Goal: Task Accomplishment & Management: Complete application form

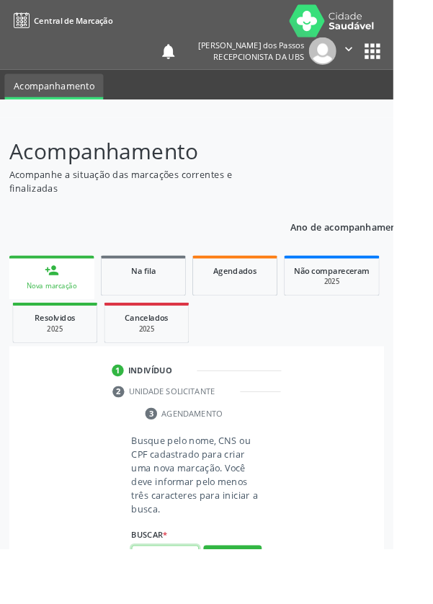
click at [189, 604] on input "text" at bounding box center [182, 613] width 74 height 25
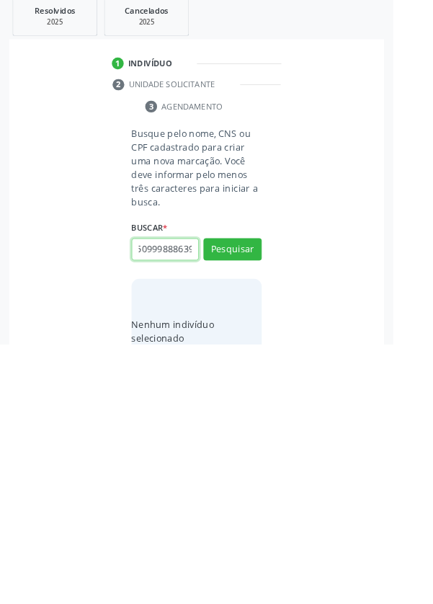
scroll to position [0, 9]
type input "509998886391"
click at [255, 494] on button "Pesquisar" at bounding box center [256, 499] width 64 height 25
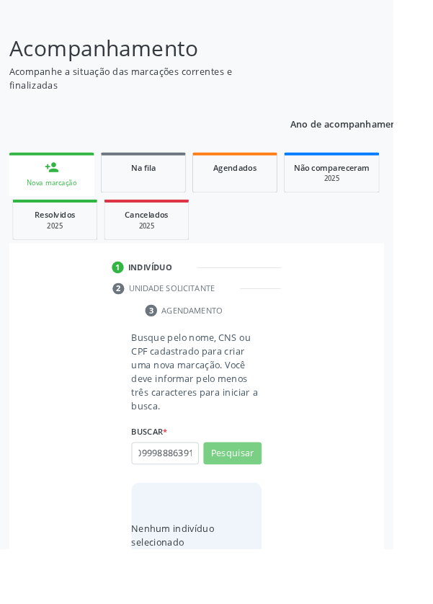
scroll to position [0, 0]
click at [210, 494] on input "509998886391" at bounding box center [182, 499] width 74 height 25
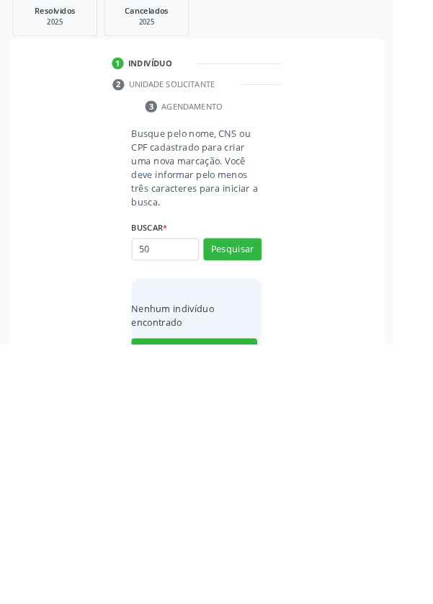
type input "5"
click at [167, 497] on input "text" at bounding box center [182, 499] width 74 height 25
type input "700001388636403"
click at [255, 500] on button "Pesquisar" at bounding box center [256, 499] width 64 height 25
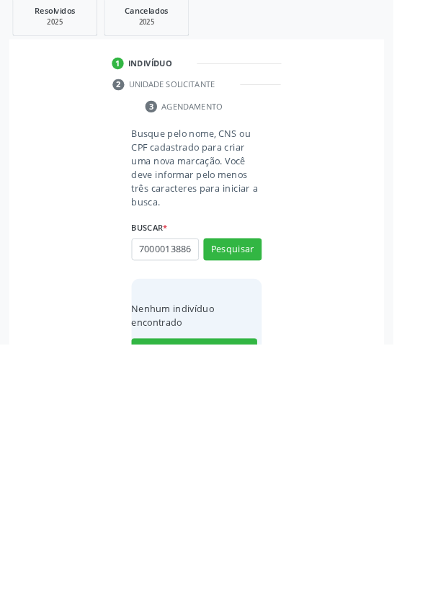
scroll to position [113, 0]
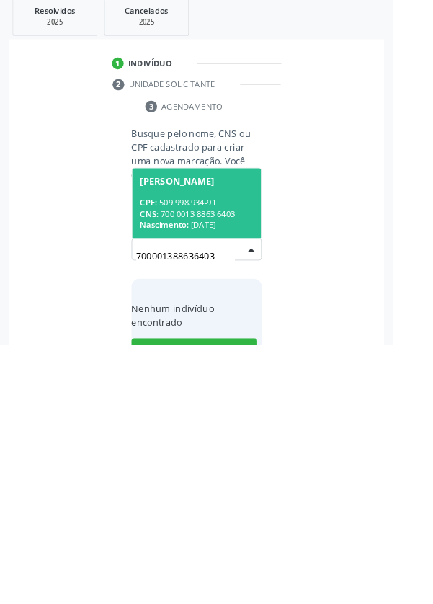
click at [206, 442] on div "CPF: 509.998.934-91" at bounding box center [216, 448] width 125 height 12
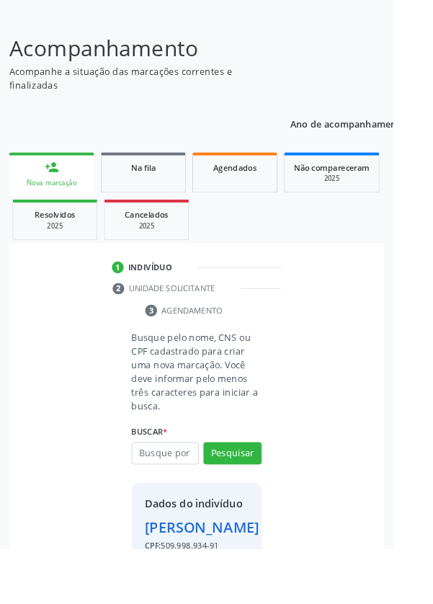
scroll to position [83, 0]
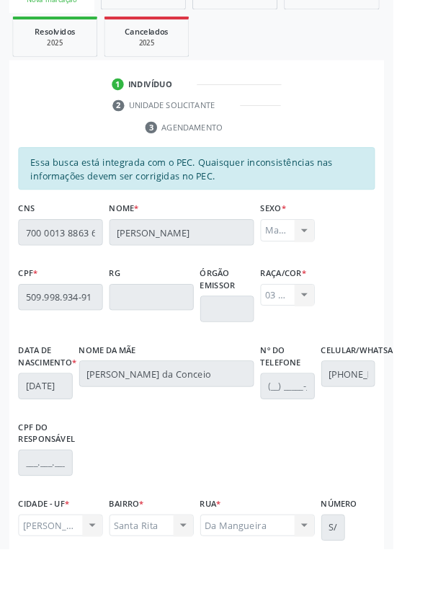
scroll to position [343, 0]
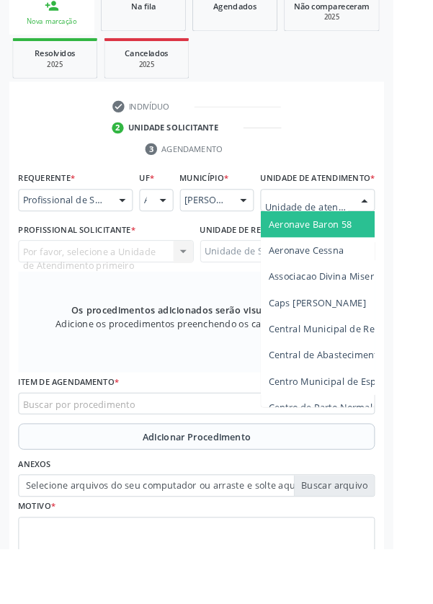
scroll to position [348, 0]
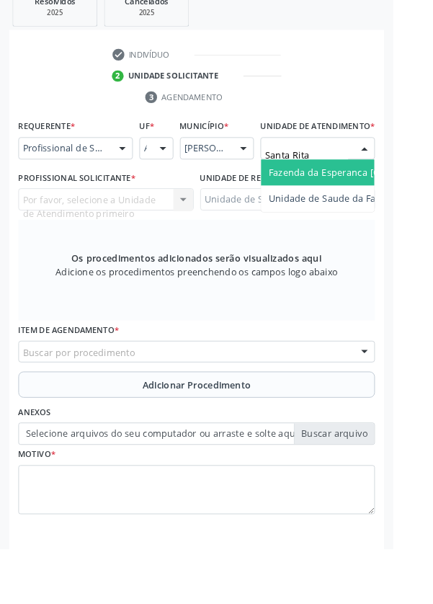
type input "Santa Rita"
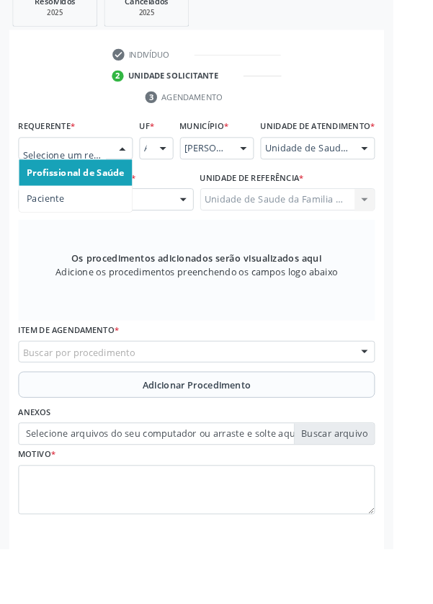
click at [43, 224] on span "Paciente" at bounding box center [83, 219] width 125 height 29
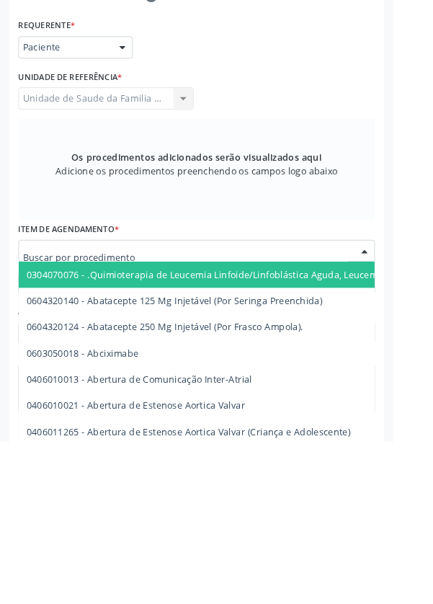
scroll to position [343, 0]
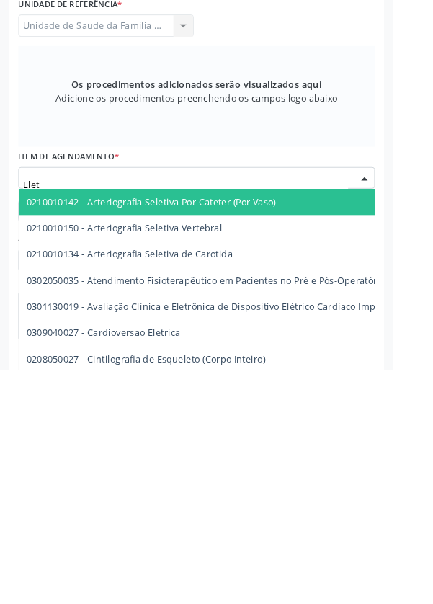
type input "Eletr"
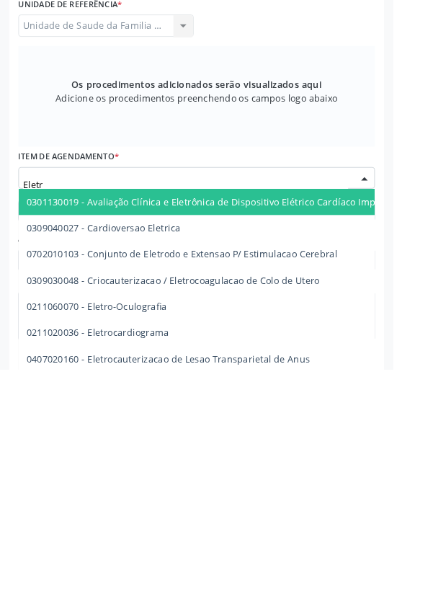
click at [164, 563] on span "0211020036 - Eletrocardiograma" at bounding box center [108, 564] width 156 height 14
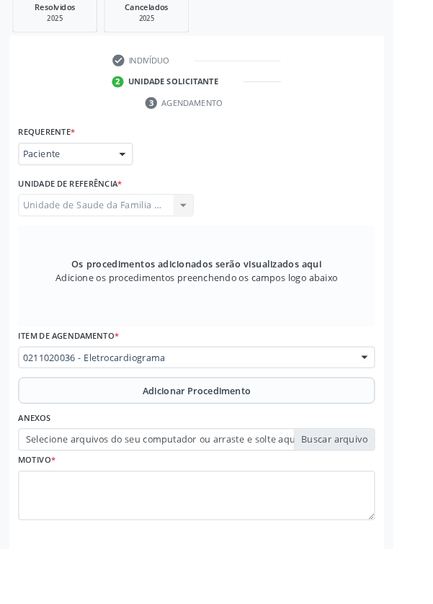
click at [76, 436] on button "Adicionar Procedimento" at bounding box center [216, 429] width 393 height 29
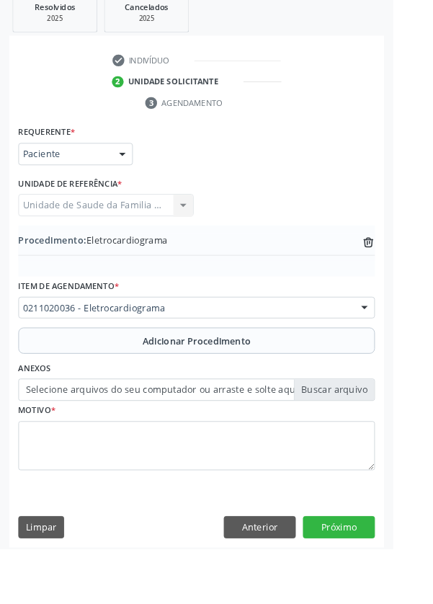
scroll to position [287, 0]
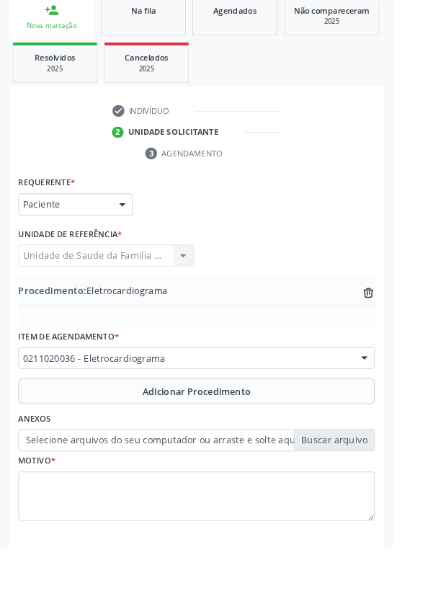
click at [54, 487] on label "Selecione arquivos do seu computador ou arraste e solte aqui" at bounding box center [216, 484] width 393 height 25
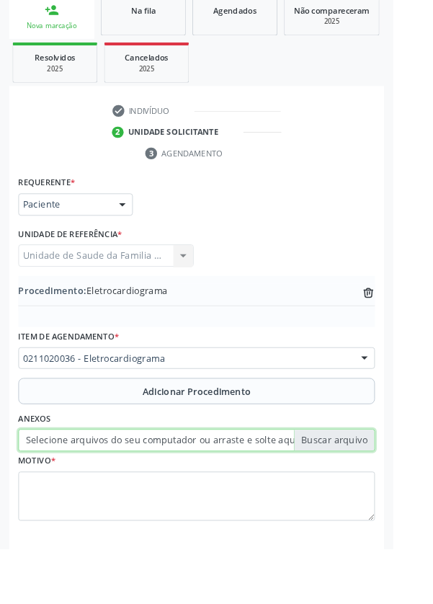
click at [54, 487] on input "Selecione arquivos do seu computador ou arraste e solte aqui" at bounding box center [216, 484] width 393 height 25
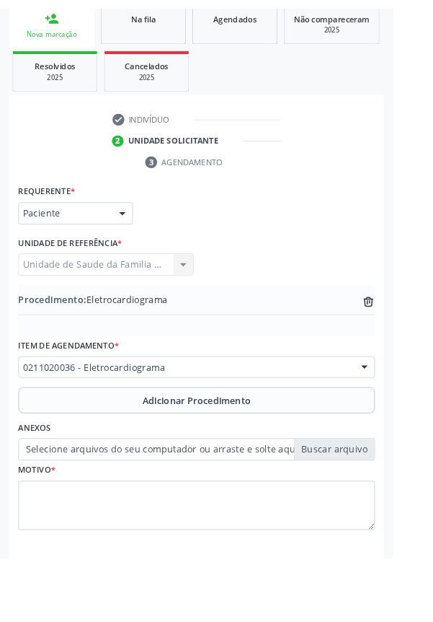
scroll to position [268, 0]
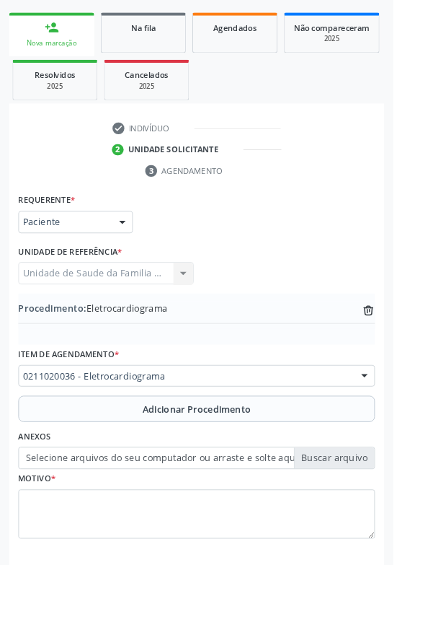
type input "C:\fakepath\17601143049294191169982641030471.jpg"
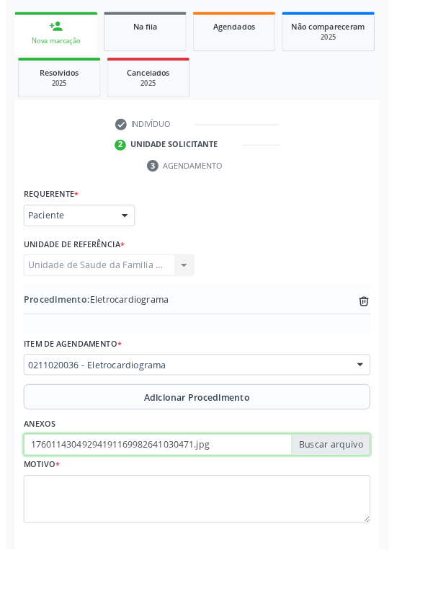
scroll to position [287, 0]
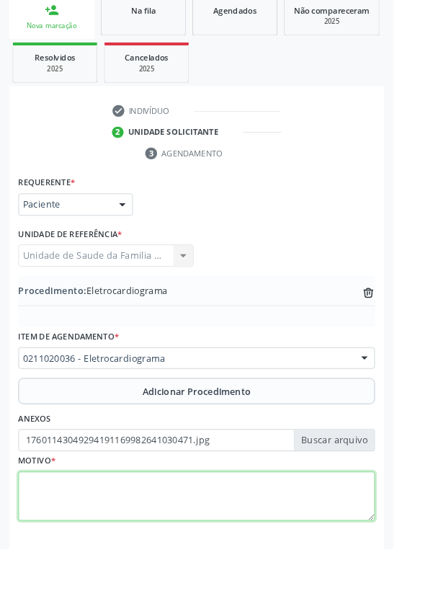
click at [99, 549] on textarea at bounding box center [216, 546] width 393 height 55
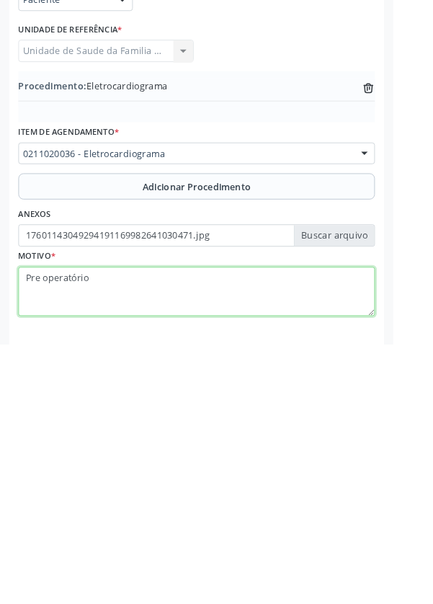
type textarea "Pre operatório"
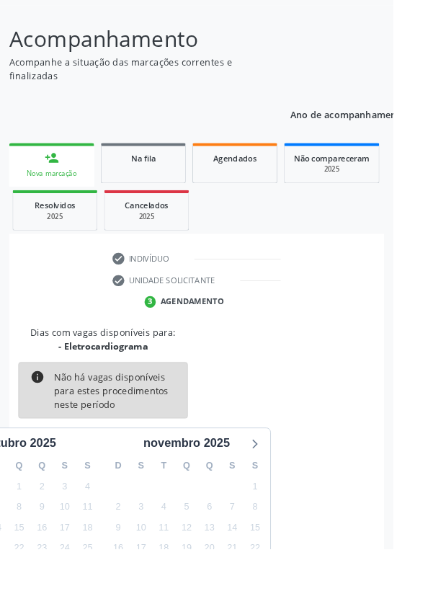
scroll to position [120, 0]
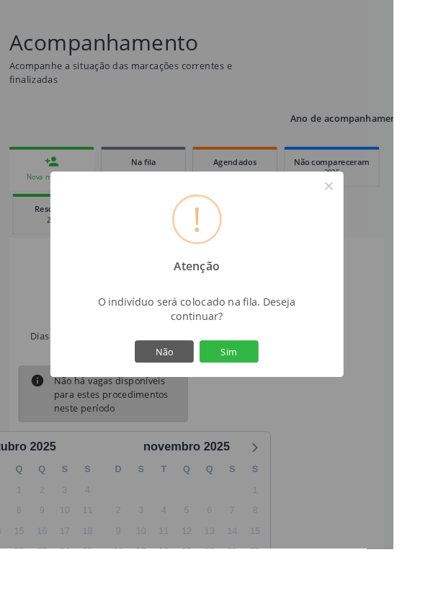
click at [274, 399] on button "Sim" at bounding box center [252, 387] width 65 height 25
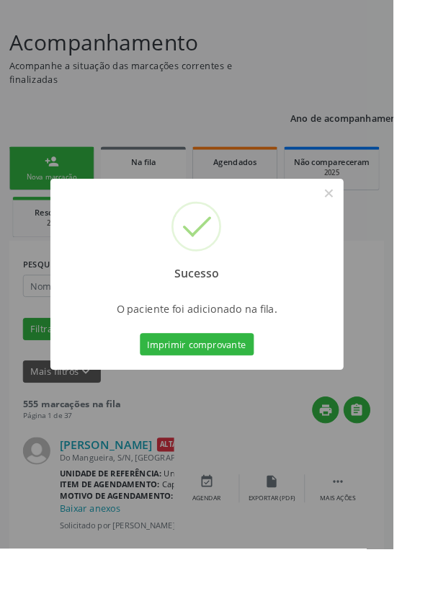
scroll to position [0, 0]
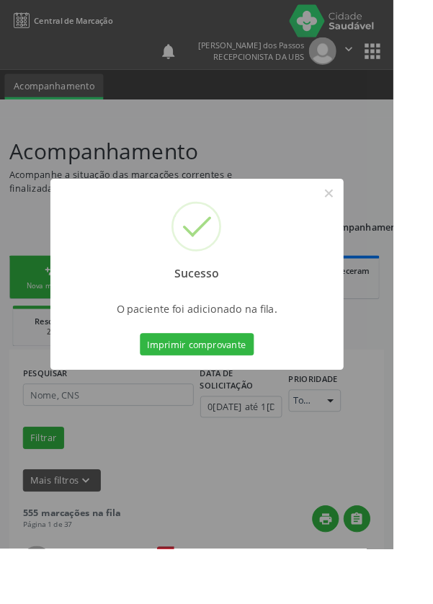
click at [222, 392] on button "Imprimir comprovante" at bounding box center [216, 379] width 125 height 25
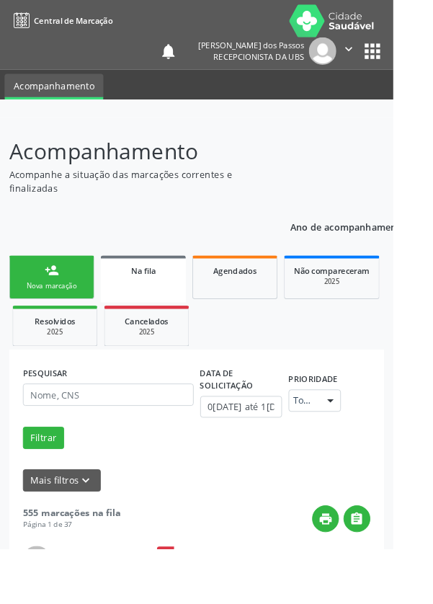
click at [50, 298] on div "person_add" at bounding box center [57, 298] width 16 height 16
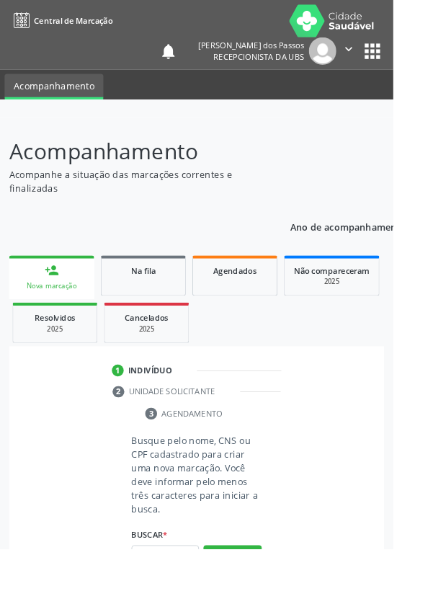
click at [61, 311] on div "Nova marcação" at bounding box center [57, 314] width 74 height 11
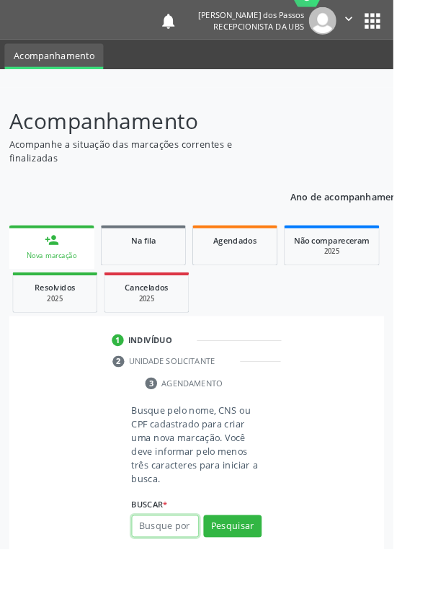
click at [173, 581] on input "text" at bounding box center [182, 580] width 74 height 25
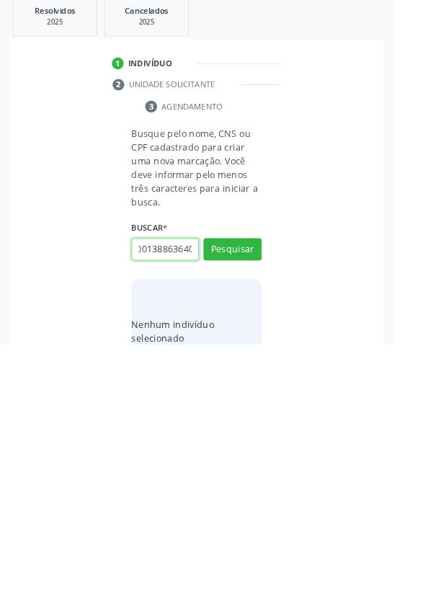
scroll to position [0, 26]
type input "700001388636403"
click at [261, 495] on button "Pesquisar" at bounding box center [256, 499] width 64 height 25
type input "700001388636403"
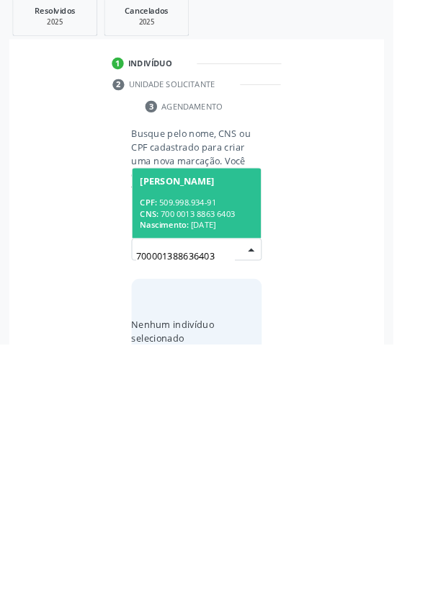
click at [201, 456] on div "CNS: 700 0013 8863 6403" at bounding box center [216, 460] width 125 height 12
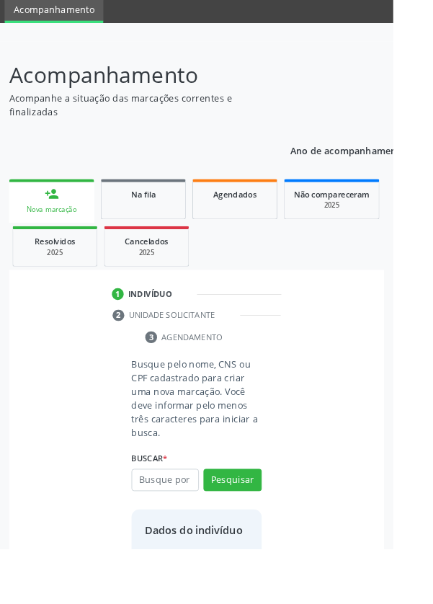
scroll to position [83, 0]
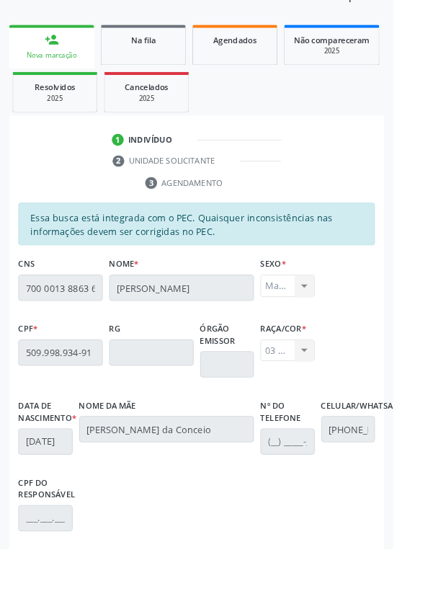
scroll to position [343, 0]
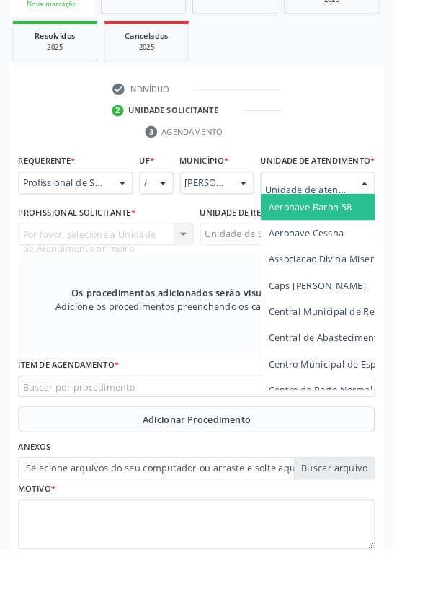
scroll to position [348, 0]
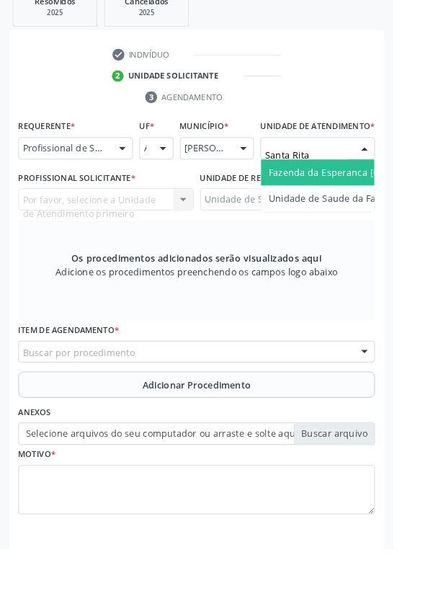
type input "Santa Rita"
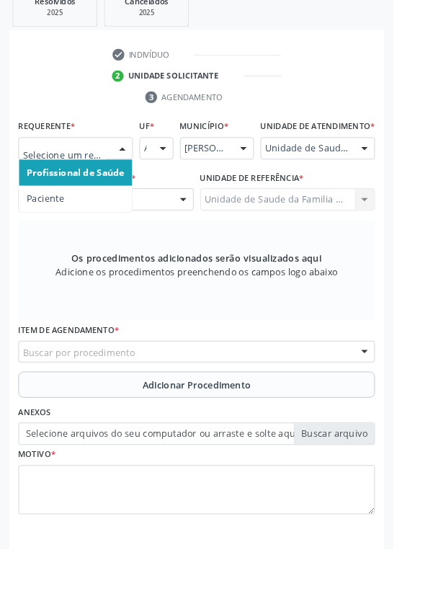
click at [48, 219] on span "Paciente" at bounding box center [50, 219] width 41 height 14
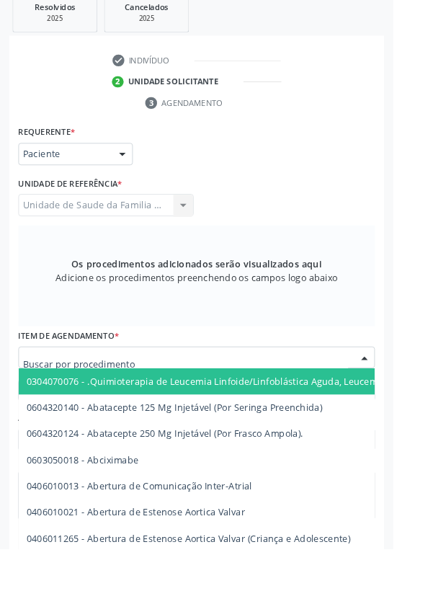
scroll to position [343, 0]
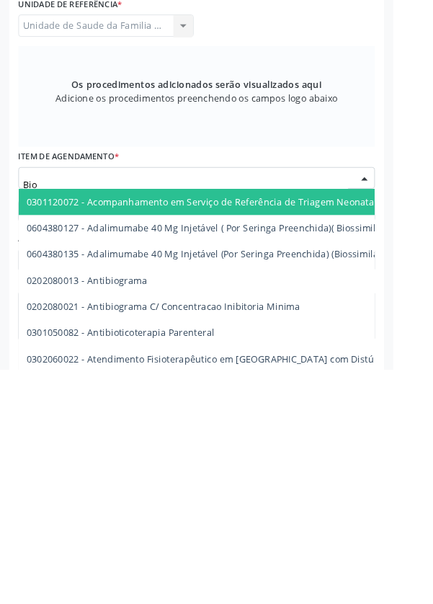
type input "Biom"
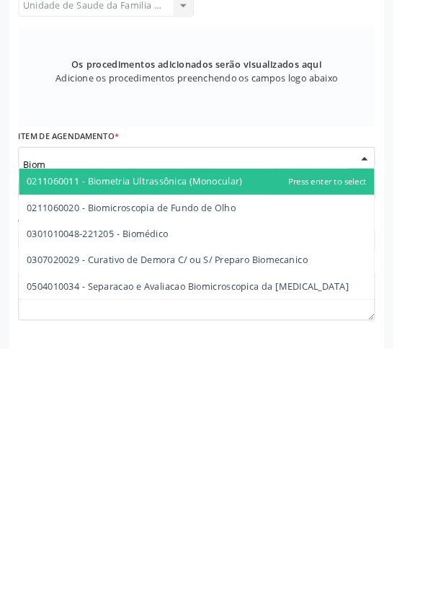
scroll to position [342, 0]
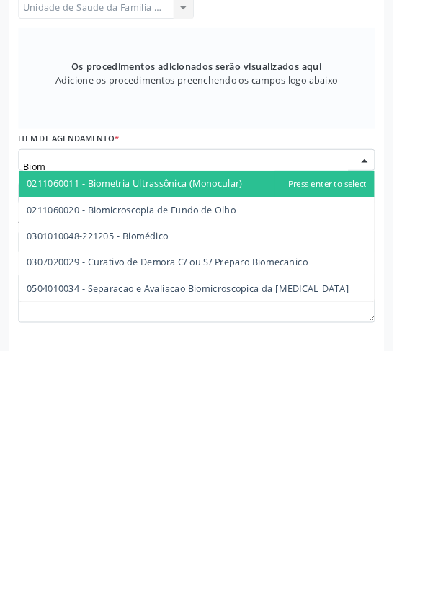
click at [275, 452] on span "0211060020 - Biomicroscopia de Fundo de Olho" at bounding box center [217, 449] width 392 height 29
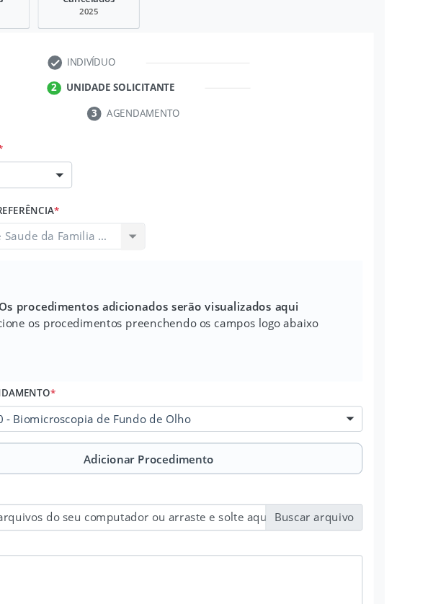
scroll to position [326, 0]
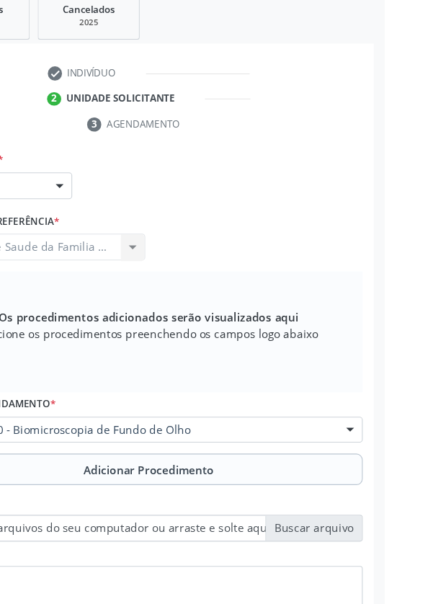
click at [180, 446] on span "Adicionar Procedimento" at bounding box center [217, 446] width 120 height 15
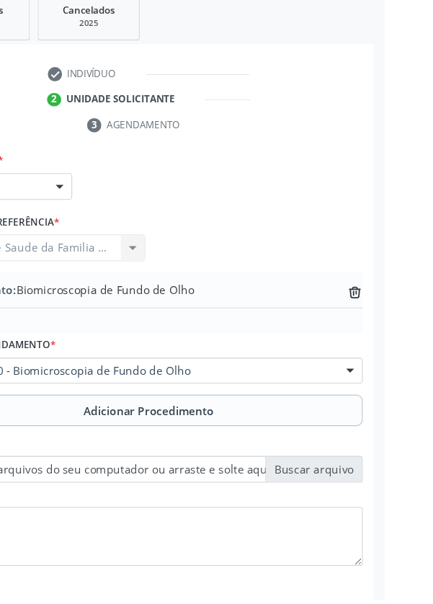
scroll to position [287, 0]
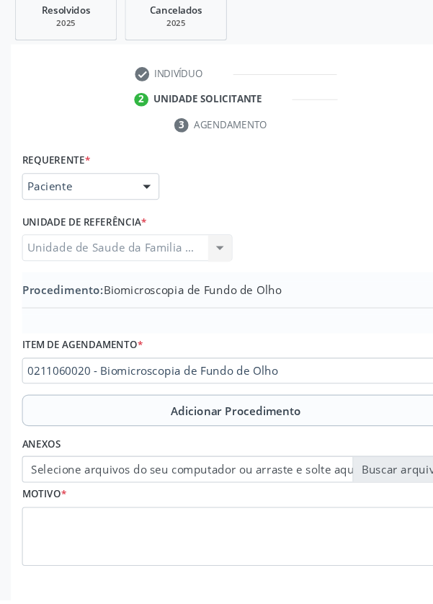
click at [81, 485] on label "Selecione arquivos do seu computador ou arraste e solte aqui" at bounding box center [216, 484] width 393 height 25
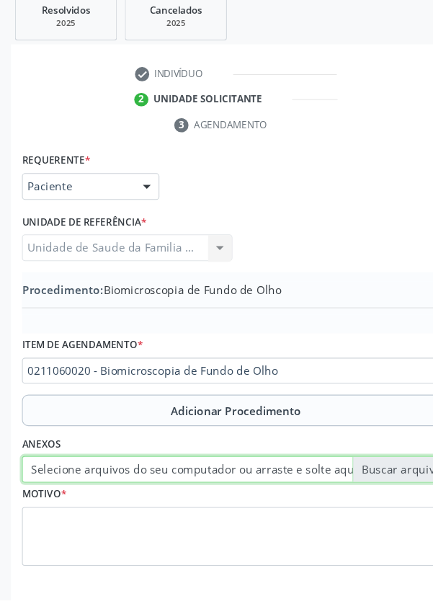
click at [81, 485] on input "Selecione arquivos do seu computador ou arraste e solte aqui" at bounding box center [216, 484] width 393 height 25
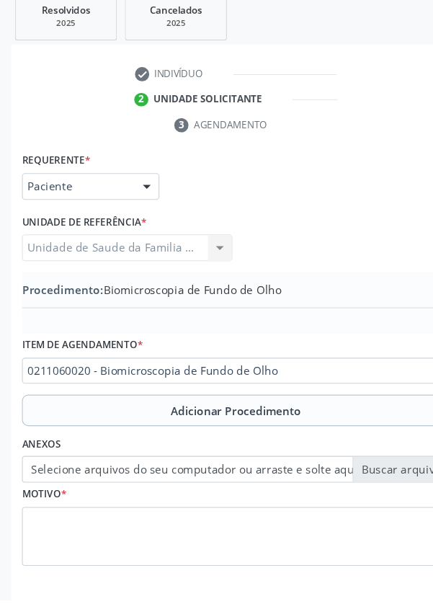
scroll to position [268, 0]
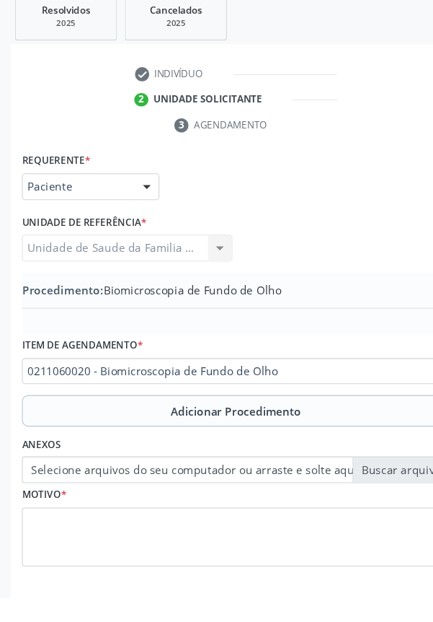
type input "C:\fakepath\17601146246578796584092069386739.jpg"
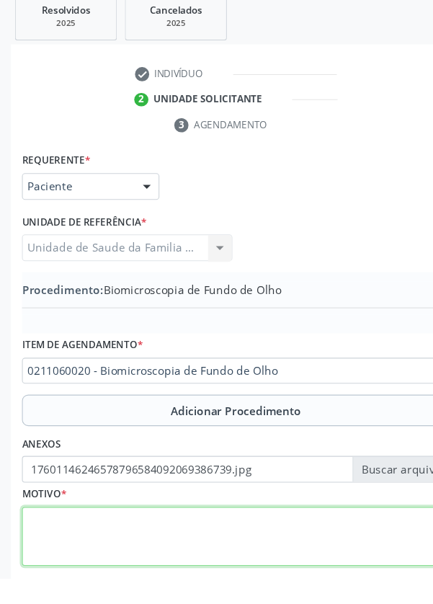
click at [53, 566] on textarea at bounding box center [216, 566] width 393 height 55
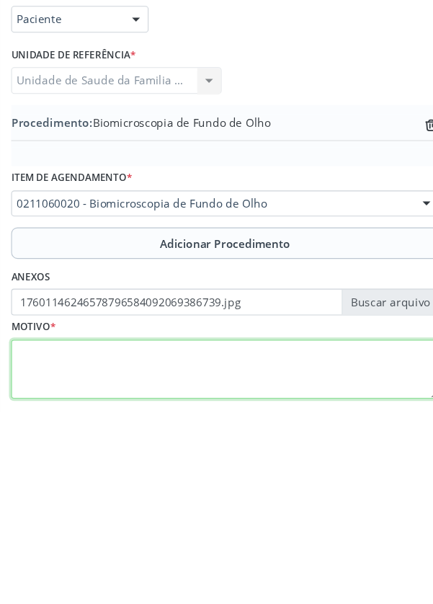
scroll to position [288, 0]
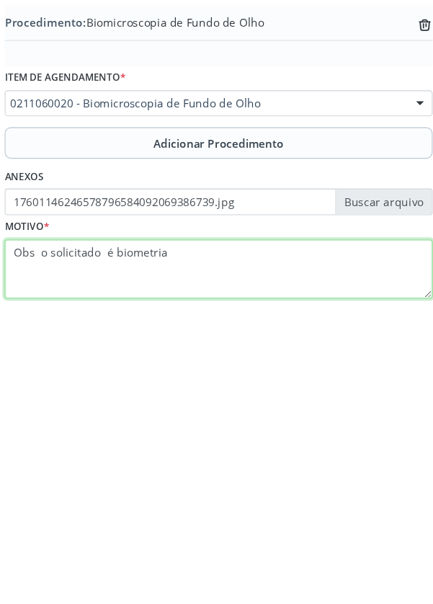
click at [126, 529] on textarea "Obs o solicitado é biometria" at bounding box center [216, 545] width 393 height 55
click at [124, 524] on textarea "Obs o solicitado é biometria" at bounding box center [216, 545] width 393 height 55
click at [179, 529] on textarea "Obs o solicitado é Biometria" at bounding box center [216, 545] width 393 height 55
type textarea "Obs o solicitado é Biometria de olho D"
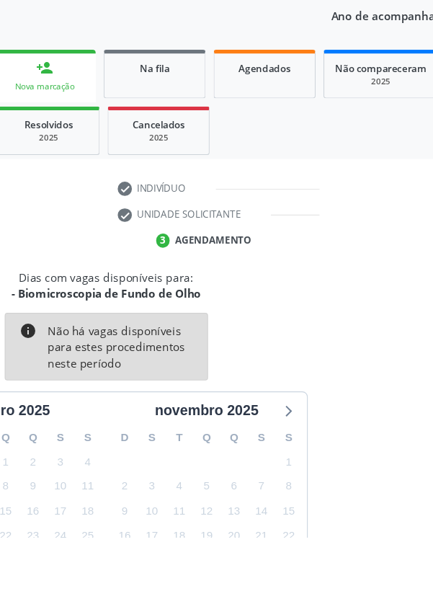
scroll to position [120, 0]
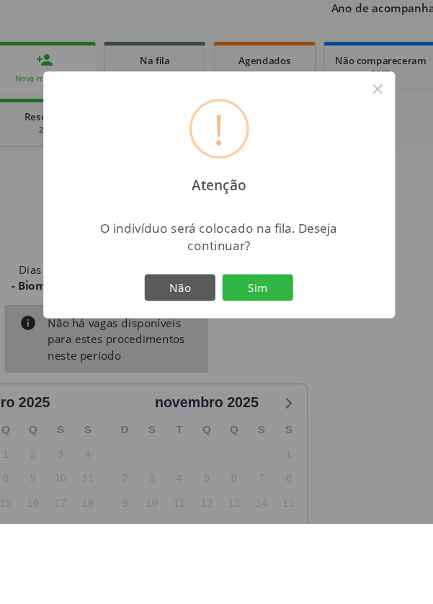
click at [268, 399] on button "Sim" at bounding box center [252, 387] width 65 height 25
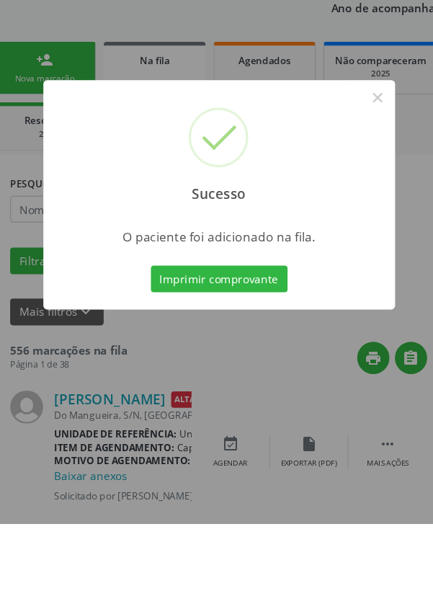
scroll to position [0, 0]
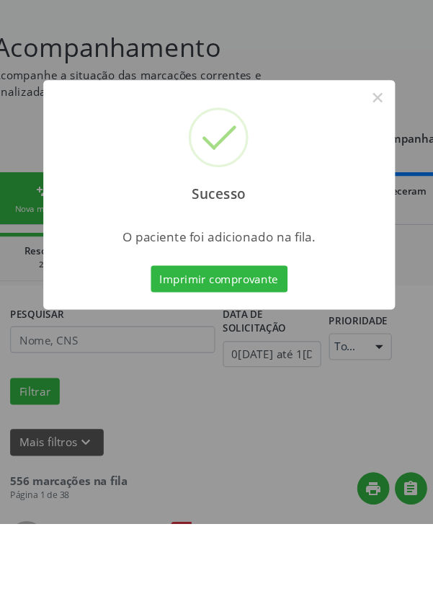
click at [248, 392] on button "Imprimir comprovante" at bounding box center [216, 379] width 125 height 25
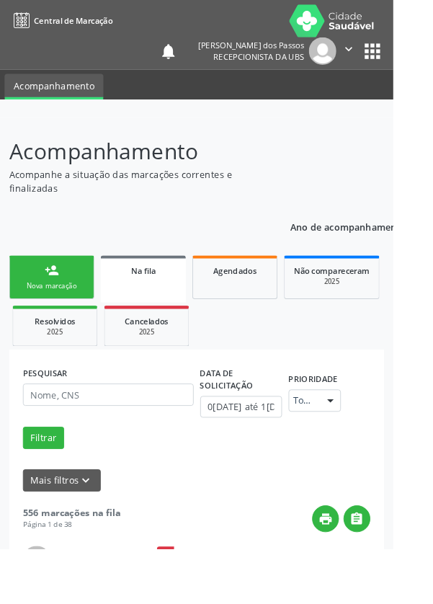
click at [58, 285] on link "person_add Nova marcação" at bounding box center [57, 305] width 94 height 48
click at [56, 325] on link "person_add Nova marcação" at bounding box center [57, 305] width 94 height 48
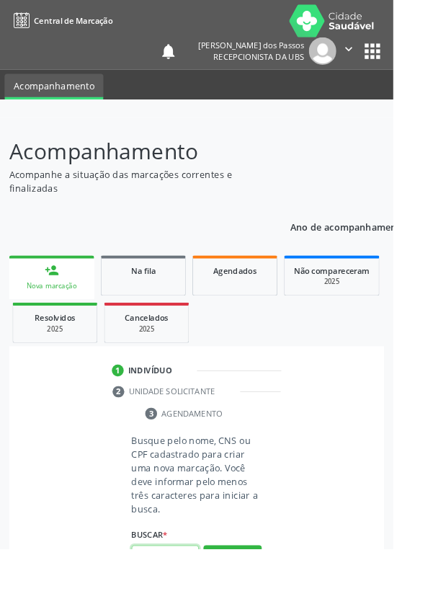
click at [187, 604] on input "text" at bounding box center [182, 613] width 74 height 25
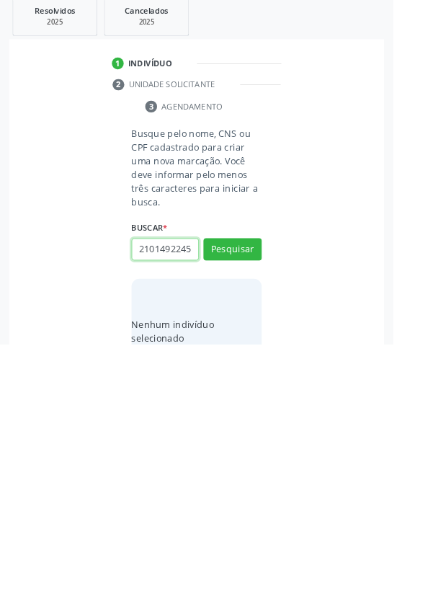
scroll to position [0, 3]
type input "21014922453"
click at [250, 490] on button "Pesquisar" at bounding box center [256, 499] width 64 height 25
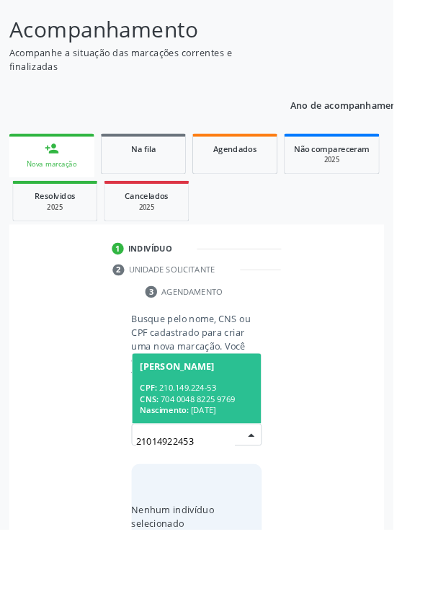
scroll to position [113, 0]
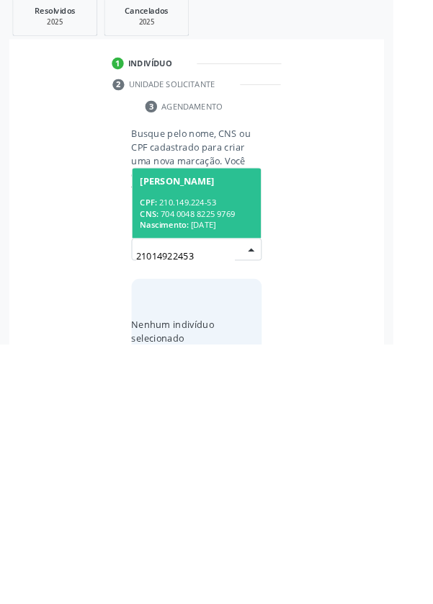
click at [206, 443] on div "CPF: 210.149.224-53" at bounding box center [216, 448] width 125 height 12
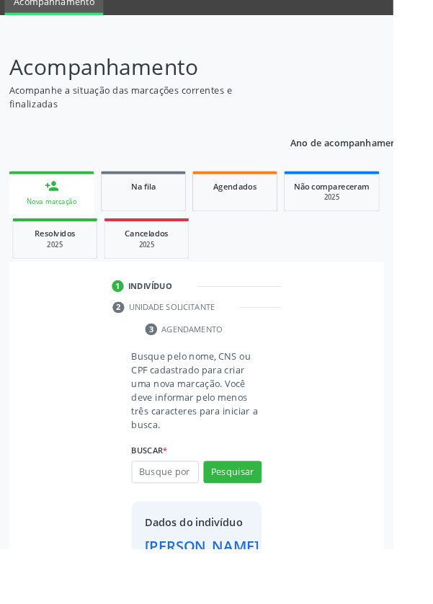
scroll to position [83, 0]
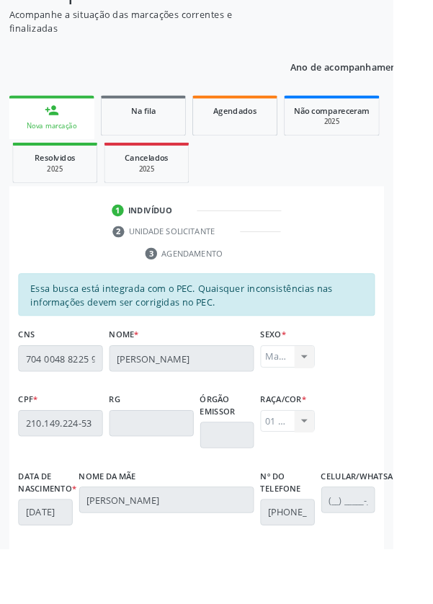
scroll to position [343, 0]
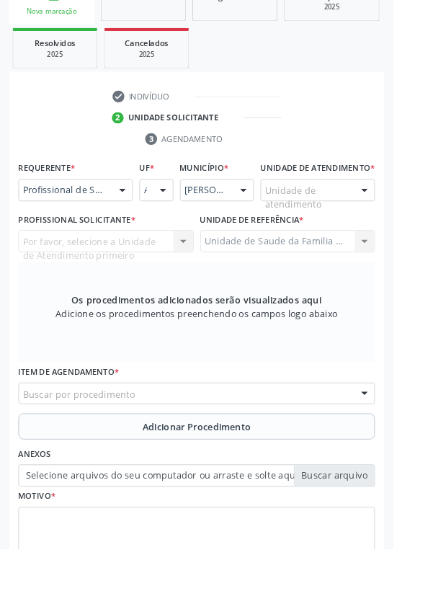
scroll to position [322, 0]
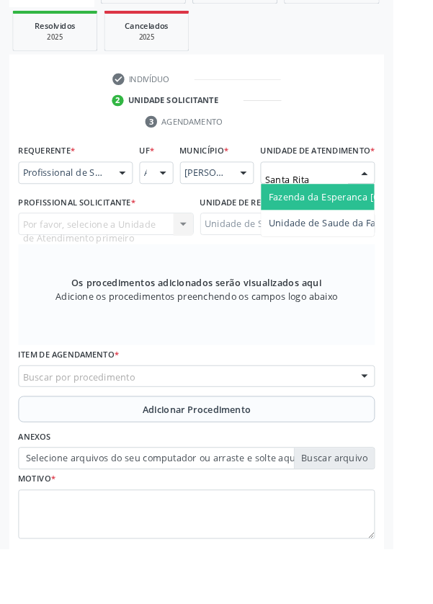
type input "Santa Rita"
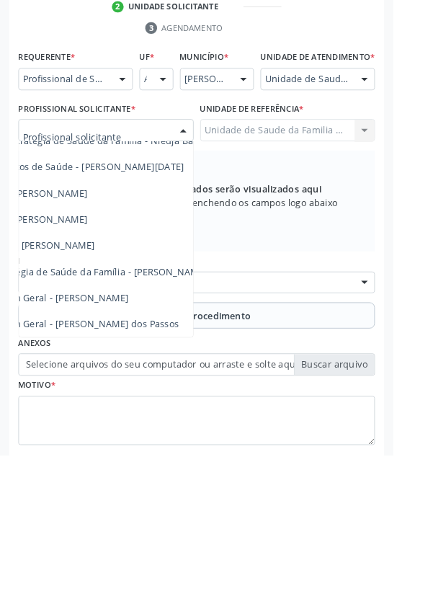
scroll to position [131, 94]
click at [163, 409] on span "Médico da Estratégia de Saúde da Família - [PERSON_NAME]" at bounding box center [81, 402] width 293 height 14
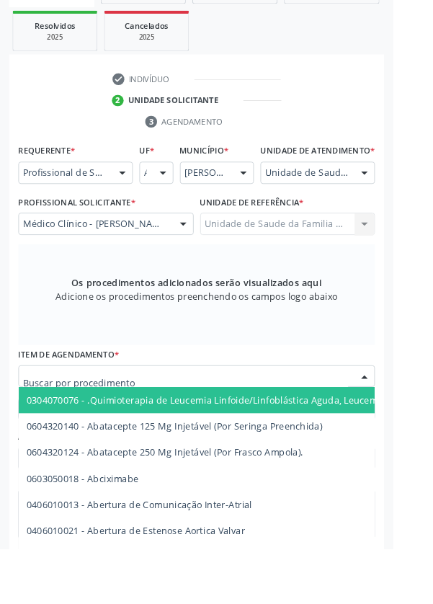
scroll to position [322, 0]
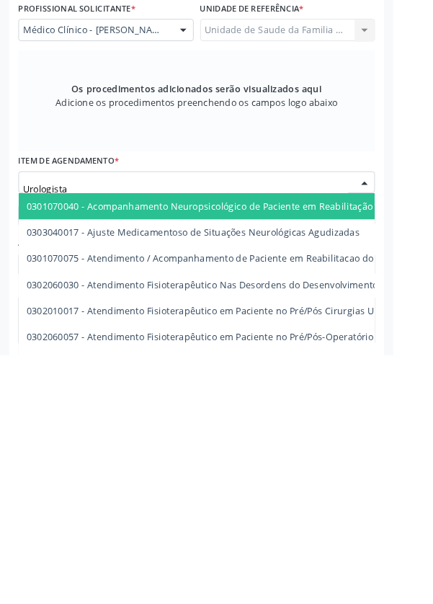
type input "Urologista"
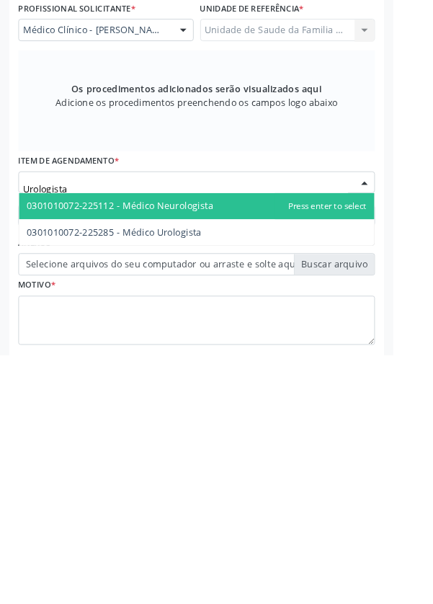
click at [214, 476] on span "0301010072-225285 - Médico Urologista" at bounding box center [126, 469] width 193 height 14
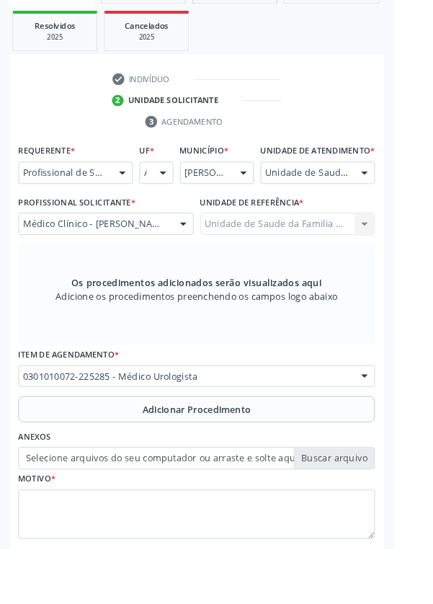
click at [52, 458] on button "Adicionar Procedimento" at bounding box center [216, 450] width 393 height 29
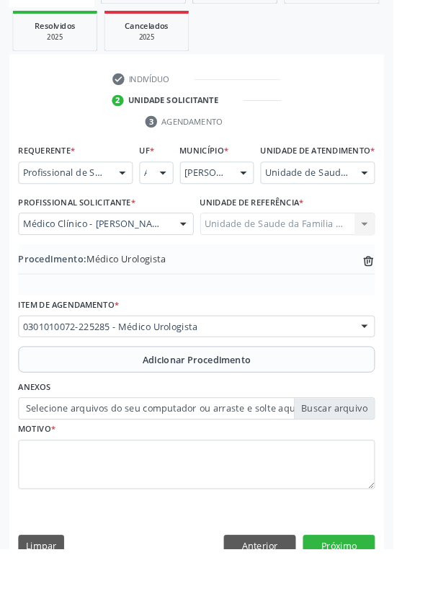
scroll to position [301, 0]
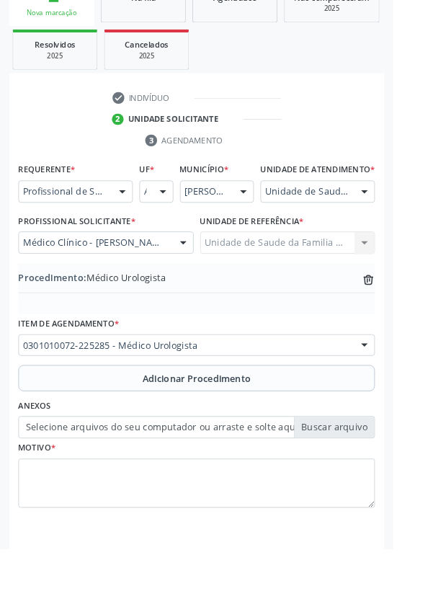
click at [44, 483] on label "Selecione arquivos do seu computador ou arraste e solte aqui" at bounding box center [216, 471] width 393 height 25
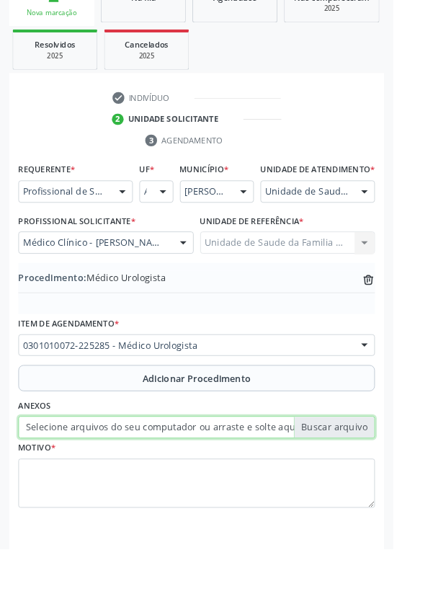
click at [44, 483] on input "Selecione arquivos do seu computador ou arraste e solte aqui" at bounding box center [216, 471] width 393 height 25
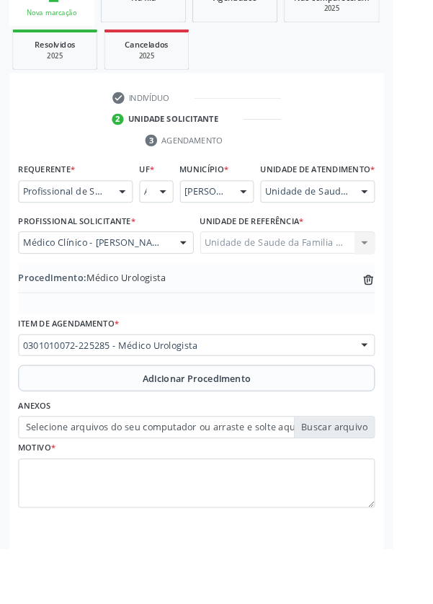
click at [45, 483] on label "Selecione arquivos do seu computador ou arraste e solte aqui" at bounding box center [216, 471] width 393 height 25
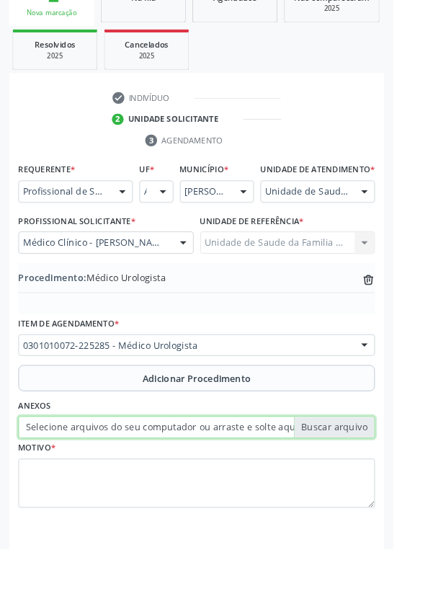
click at [45, 483] on input "Selecione arquivos do seu computador ou arraste e solte aqui" at bounding box center [216, 471] width 393 height 25
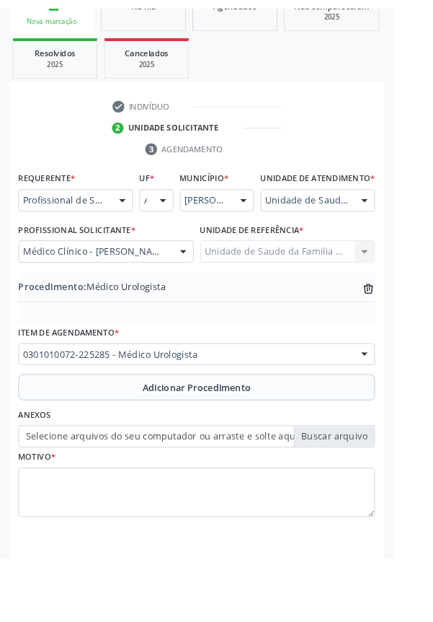
scroll to position [281, 0]
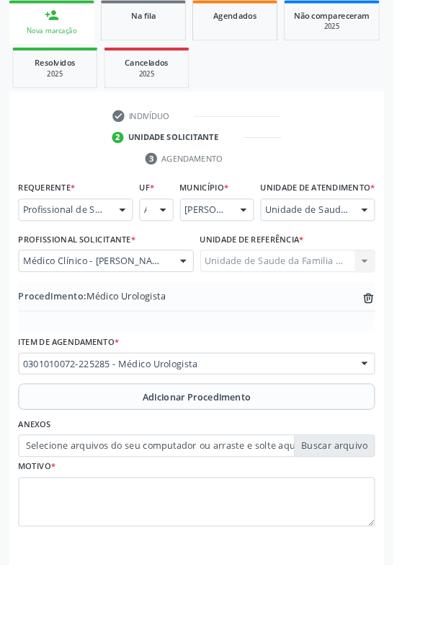
type input "C:\fakepath\17601152136586084938253859889873.jpg"
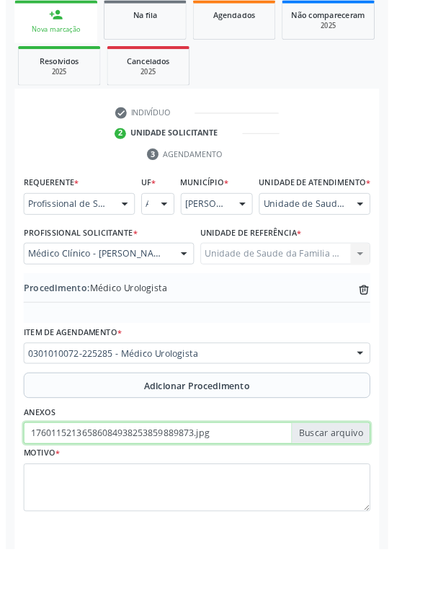
scroll to position [301, 0]
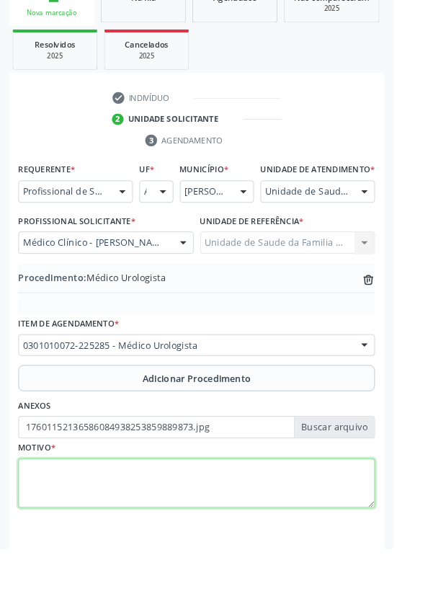
click at [126, 552] on textarea at bounding box center [216, 532] width 393 height 55
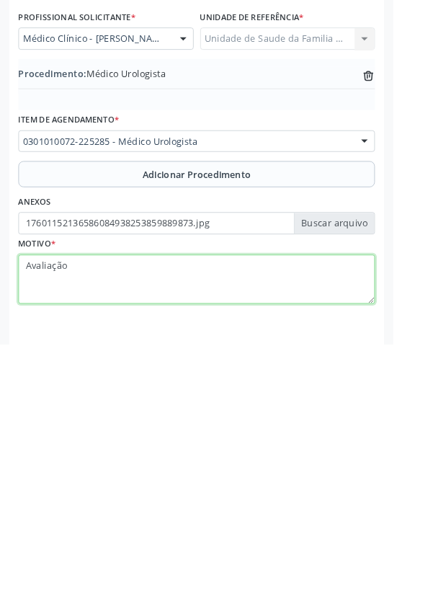
type textarea "Avaliação"
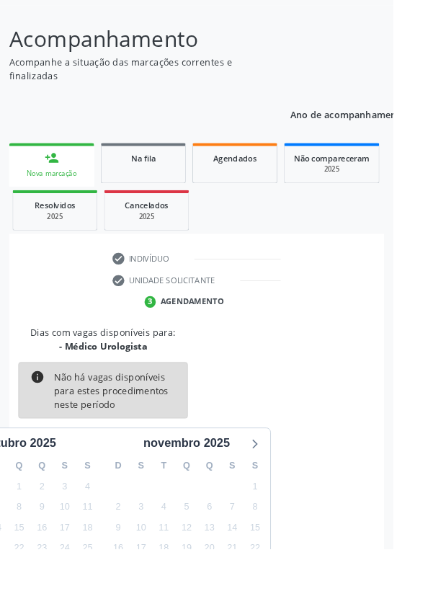
scroll to position [120, 0]
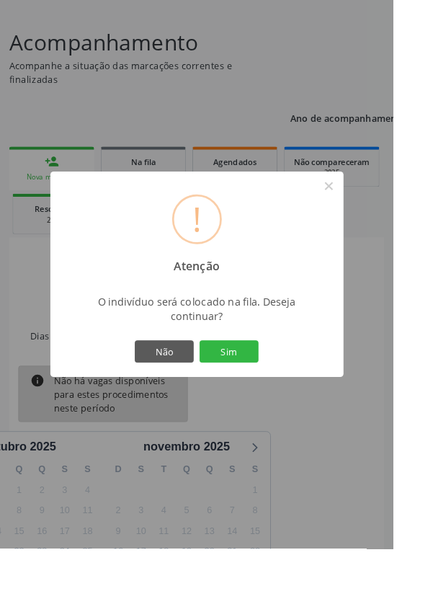
click at [284, 399] on button "Sim" at bounding box center [252, 387] width 65 height 25
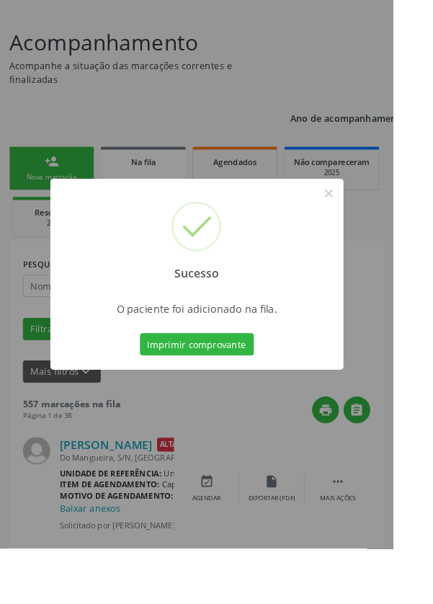
scroll to position [0, 0]
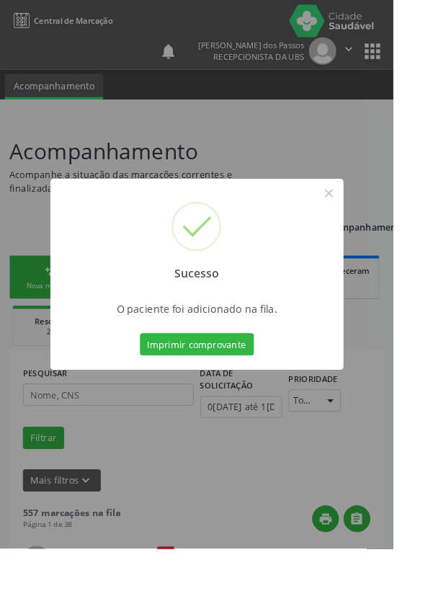
click at [211, 392] on button "Imprimir comprovante" at bounding box center [216, 379] width 125 height 25
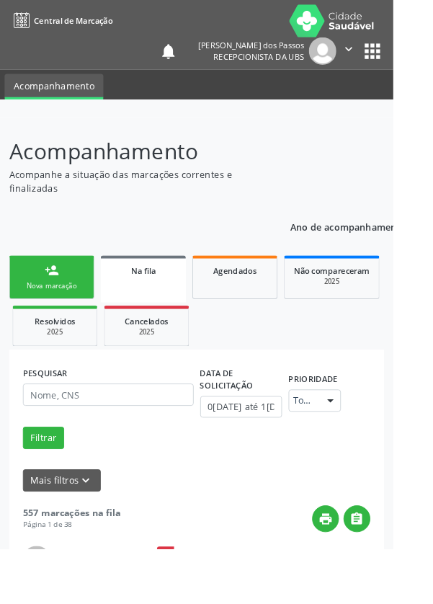
click at [40, 319] on div "Nova marcação" at bounding box center [57, 314] width 72 height 11
click at [46, 311] on div "Nova marcação" at bounding box center [57, 314] width 72 height 11
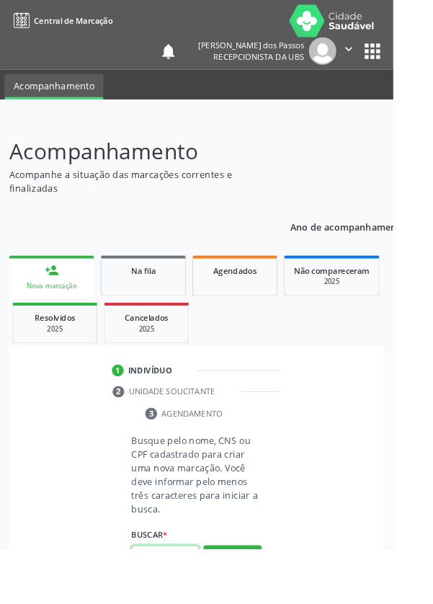
click at [176, 604] on input "text" at bounding box center [182, 613] width 74 height 25
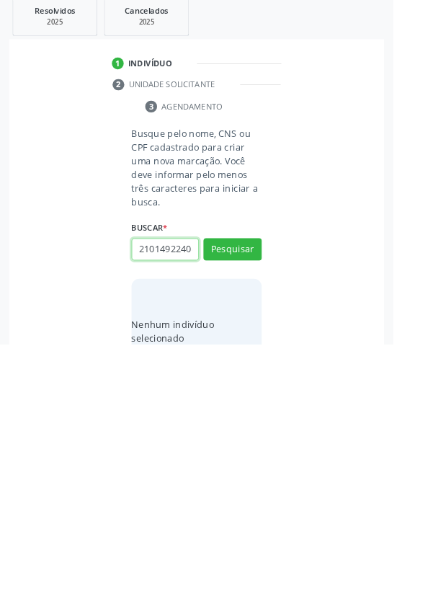
scroll to position [0, 3]
type input "21014922404"
click at [255, 500] on button "Pesquisar" at bounding box center [256, 499] width 64 height 25
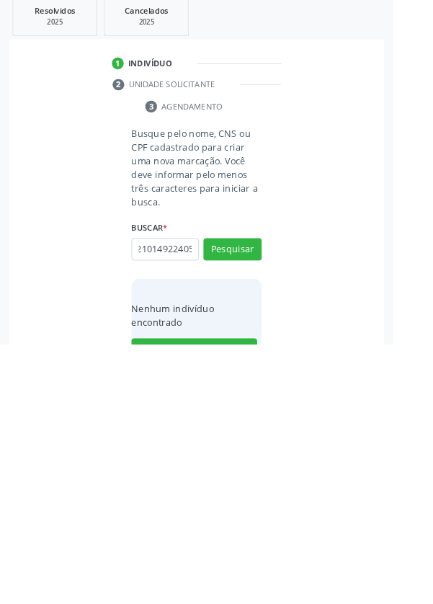
type input "21014922405"
click at [253, 494] on button "Pesquisar" at bounding box center [256, 499] width 64 height 25
type input "2101492240704004882259769"
click at [255, 494] on button "Pesquisar" at bounding box center [256, 499] width 64 height 25
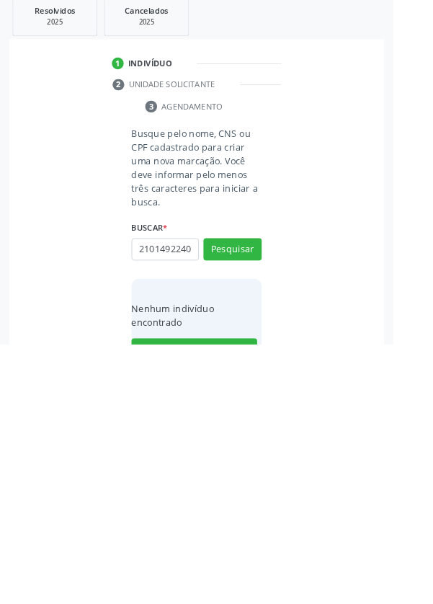
scroll to position [113, 0]
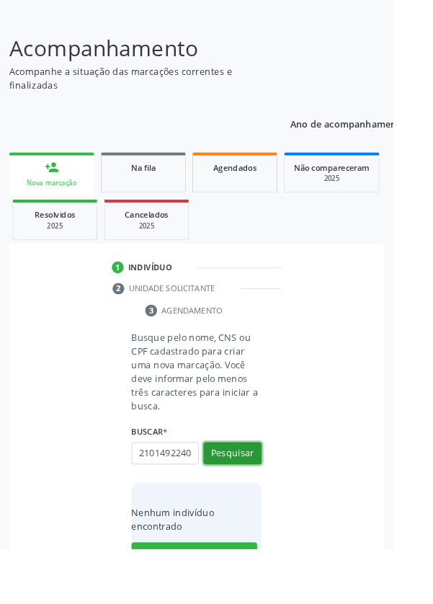
click at [263, 499] on button "Pesquisar" at bounding box center [256, 499] width 64 height 25
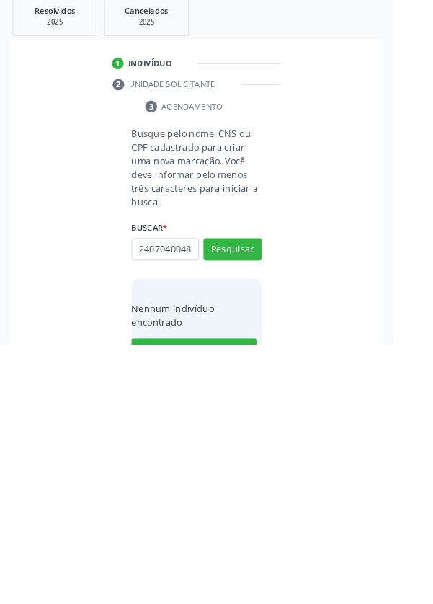
scroll to position [0, 26]
type input "210149224070400"
type input "[PERSON_NAME]"
click at [262, 498] on button "Pesquisar" at bounding box center [256, 499] width 64 height 25
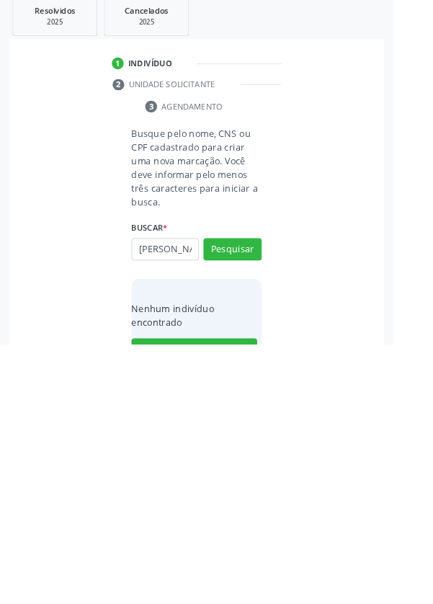
scroll to position [0, 0]
type input "J"
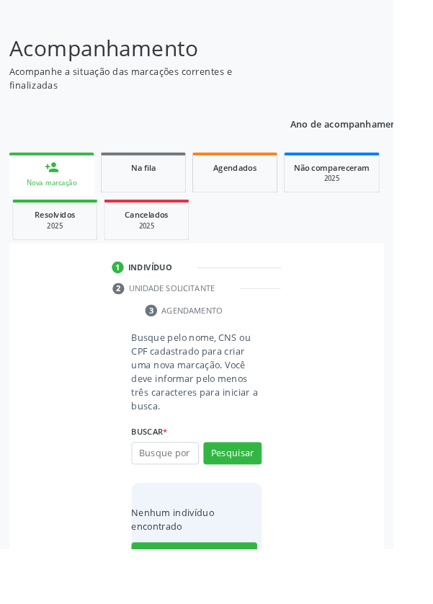
click at [55, 198] on div "Nova marcação" at bounding box center [57, 201] width 74 height 11
click at [182, 501] on input "text" at bounding box center [182, 499] width 74 height 25
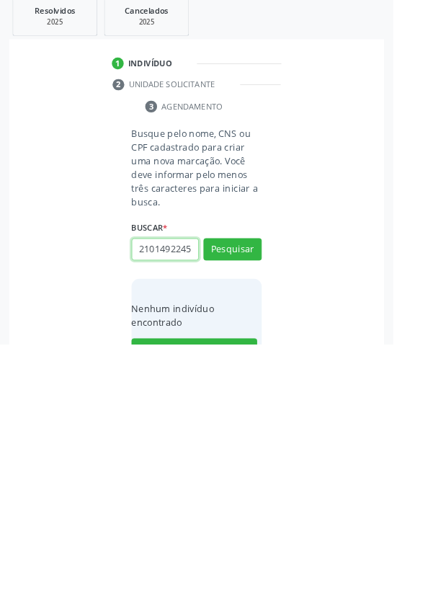
scroll to position [0, 3]
type input "21014922453"
click at [261, 500] on button "Pesquisar" at bounding box center [256, 499] width 64 height 25
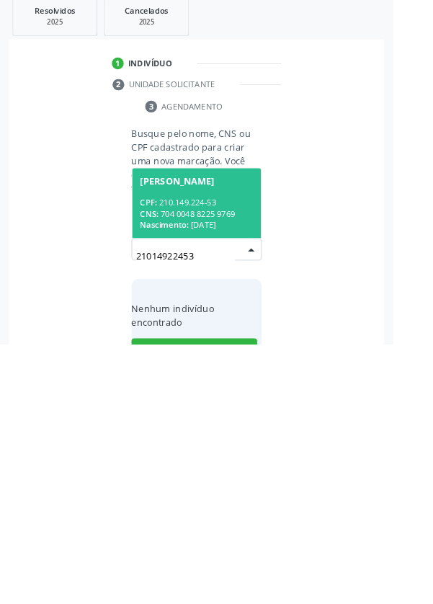
scroll to position [113, 0]
click at [200, 446] on div "CPF: 210.149.224-53" at bounding box center [216, 448] width 125 height 12
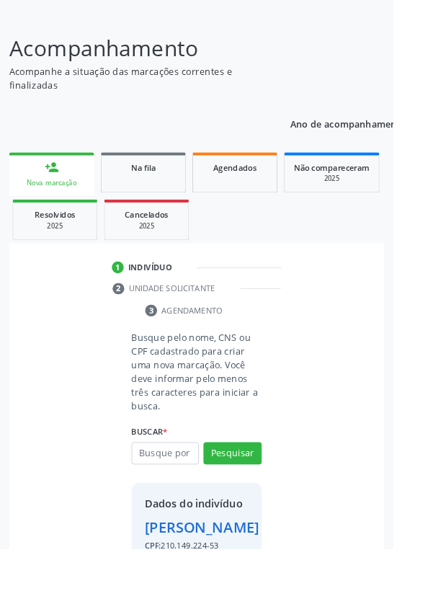
scroll to position [83, 0]
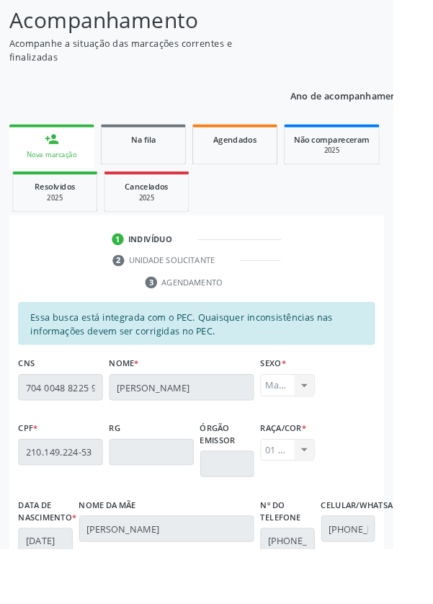
scroll to position [343, 0]
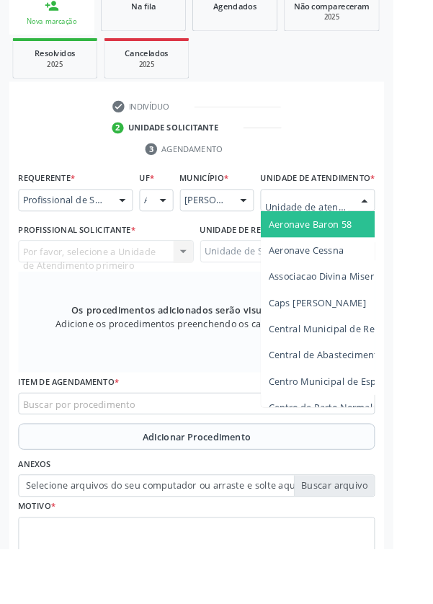
scroll to position [348, 0]
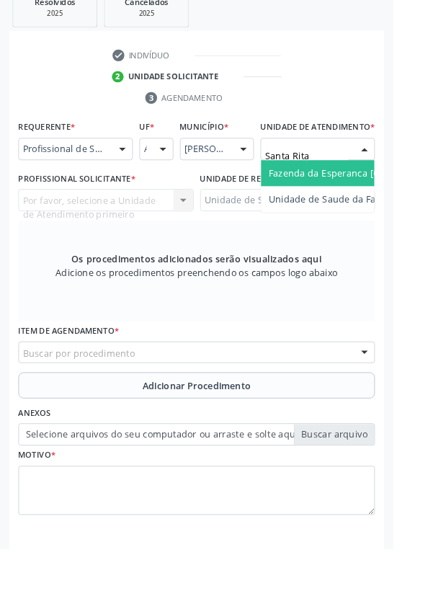
type input "Santa Rita"
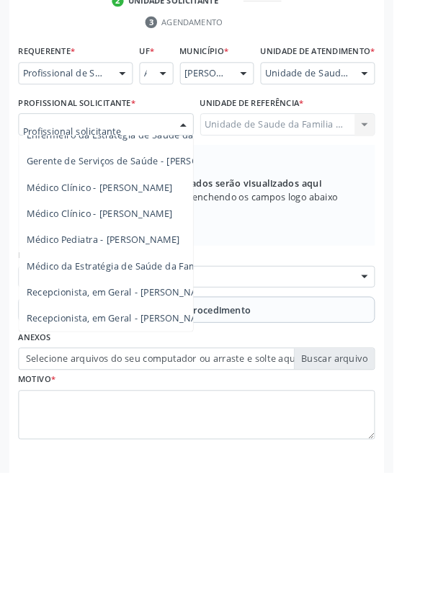
click at [133, 383] on span "Médico da Estratégia de Saúde da Família - [PERSON_NAME]" at bounding box center [176, 376] width 293 height 14
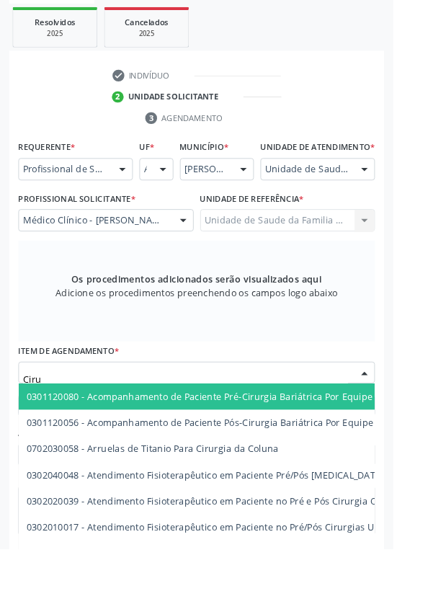
scroll to position [322, 0]
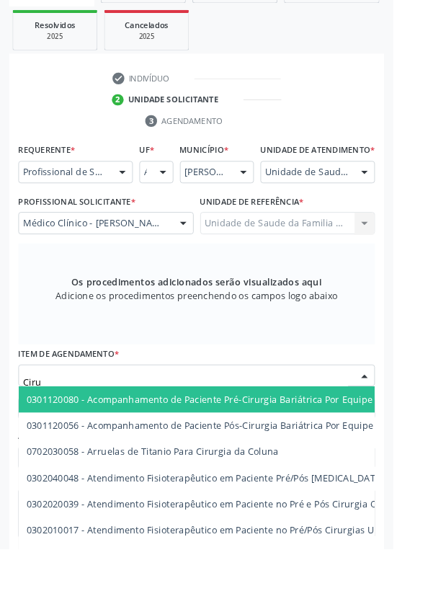
click at [62, 428] on input "Ciru" at bounding box center [204, 421] width 358 height 29
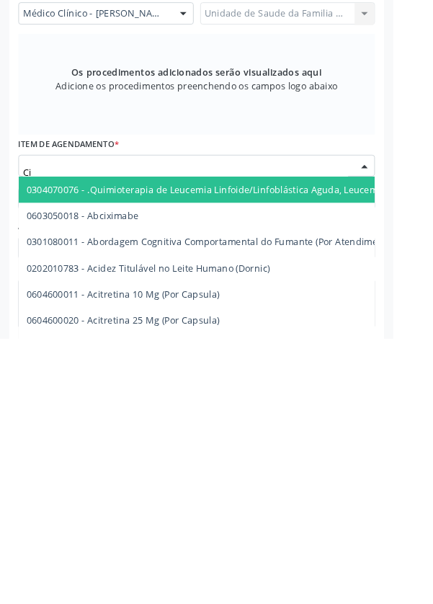
type input "C"
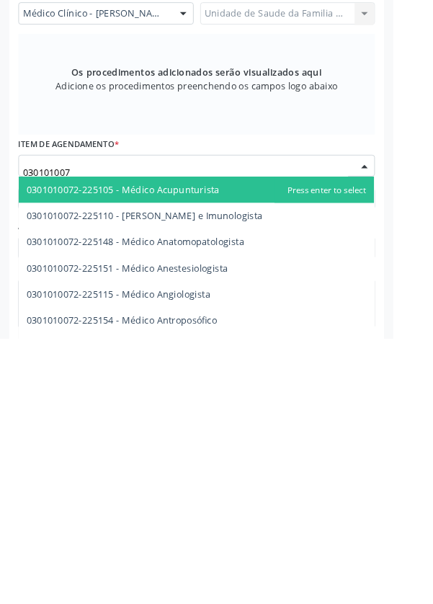
type input "0301010072"
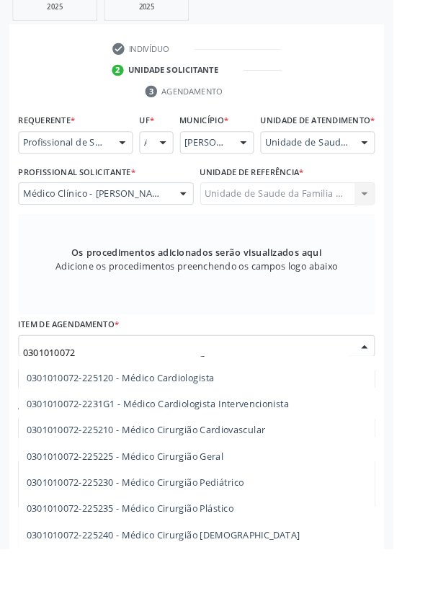
scroll to position [253, 0]
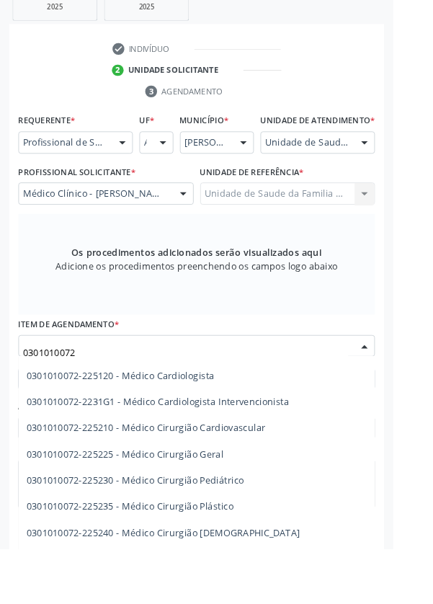
click at [239, 507] on span "0301010072-225225 - Médico Cirurgião Geral" at bounding box center [138, 500] width 217 height 14
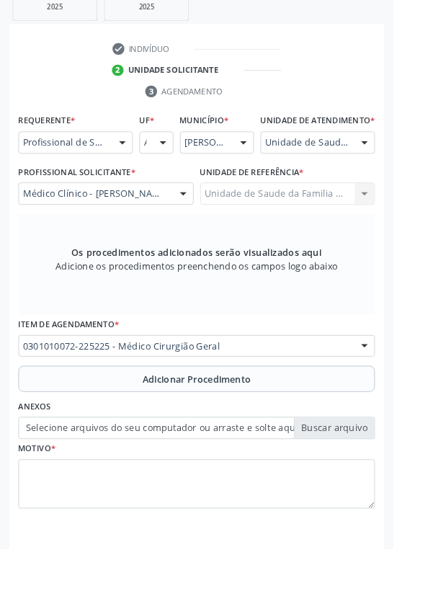
click at [73, 432] on button "Adicionar Procedimento" at bounding box center [216, 417] width 393 height 29
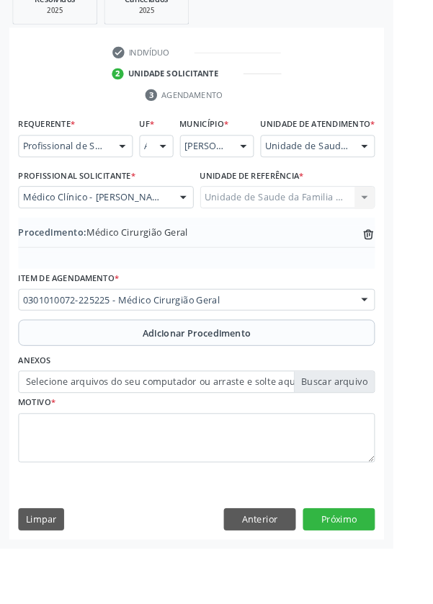
scroll to position [301, 0]
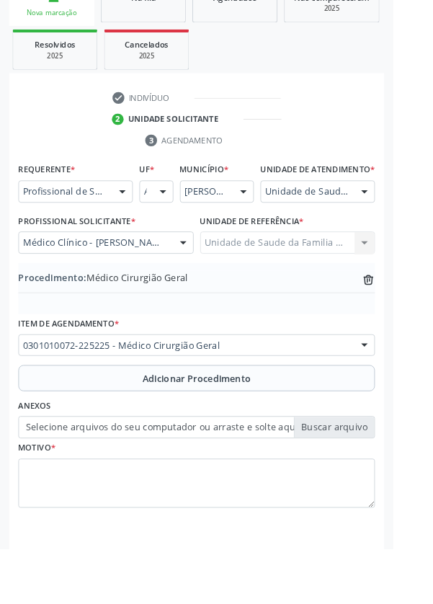
click at [58, 483] on label "Selecione arquivos do seu computador ou arraste e solte aqui" at bounding box center [216, 471] width 393 height 25
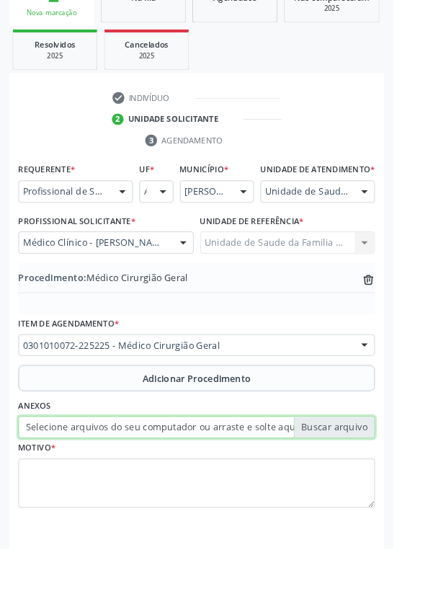
click at [58, 483] on input "Selecione arquivos do seu computador ou arraste e solte aqui" at bounding box center [216, 471] width 393 height 25
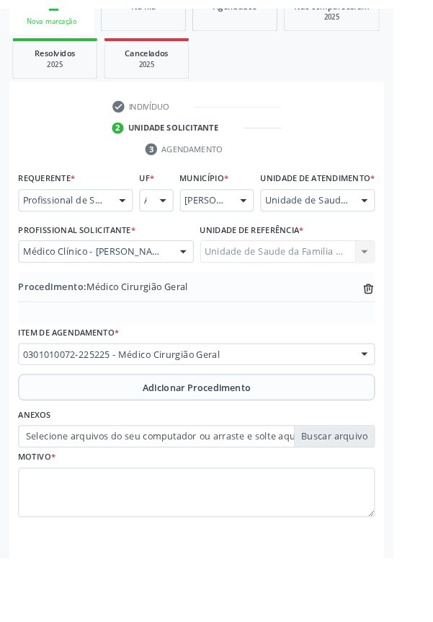
scroll to position [281, 0]
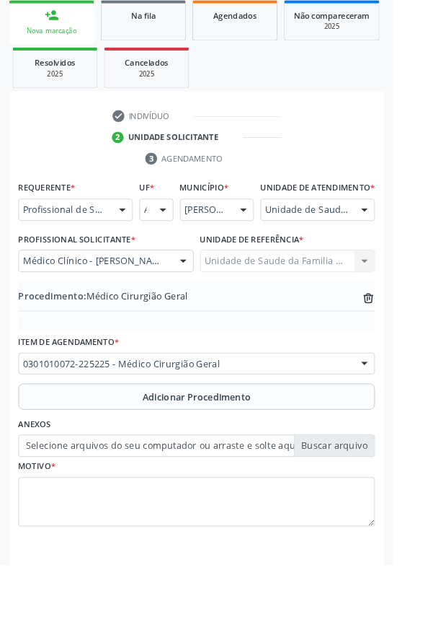
type input "C:\fakepath\17601160924472177385284257147099.jpg"
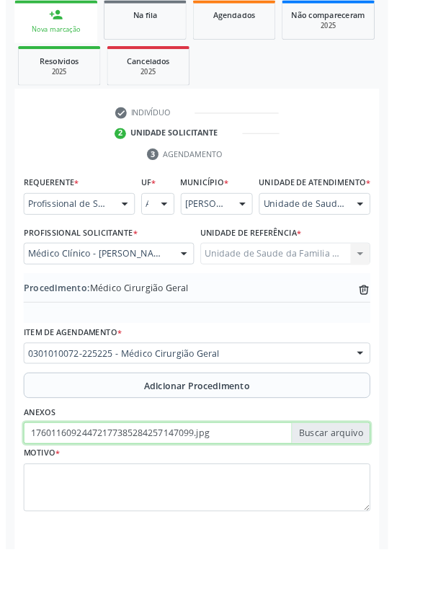
scroll to position [301, 0]
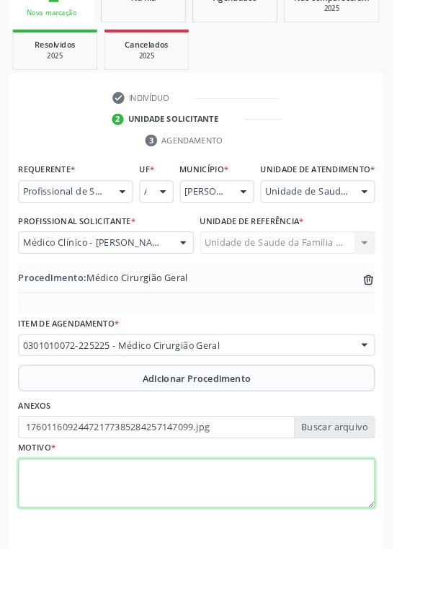
click at [94, 554] on textarea at bounding box center [216, 532] width 393 height 55
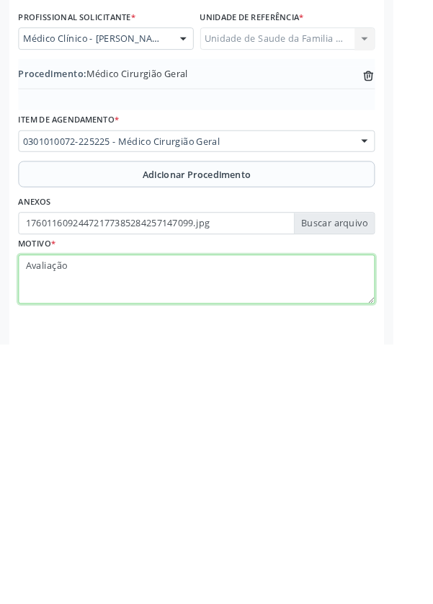
type textarea "Avaliação"
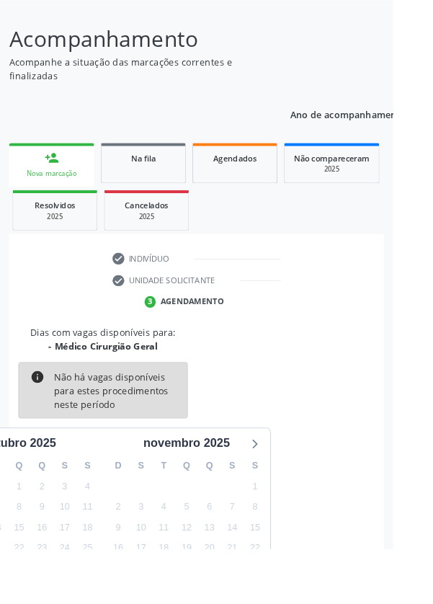
scroll to position [120, 0]
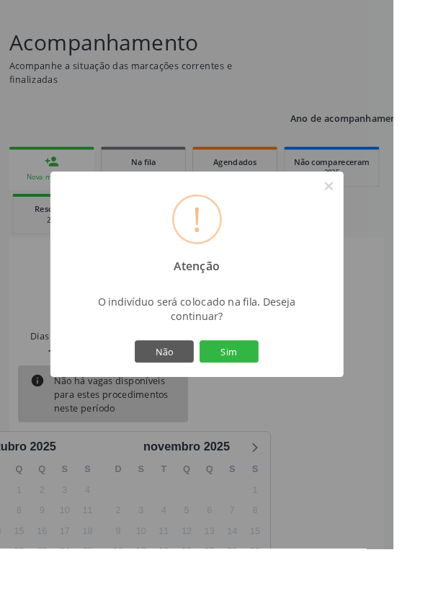
click at [275, 399] on button "Sim" at bounding box center [252, 387] width 65 height 25
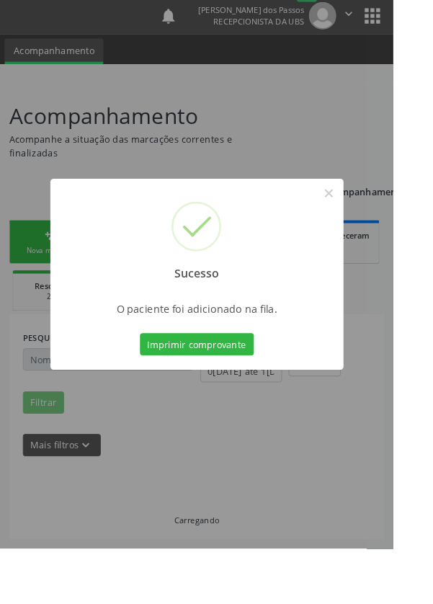
scroll to position [0, 0]
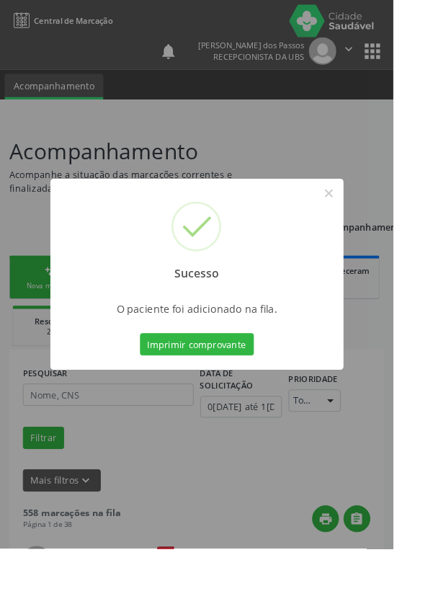
click at [219, 392] on button "Imprimir comprovante" at bounding box center [216, 379] width 125 height 25
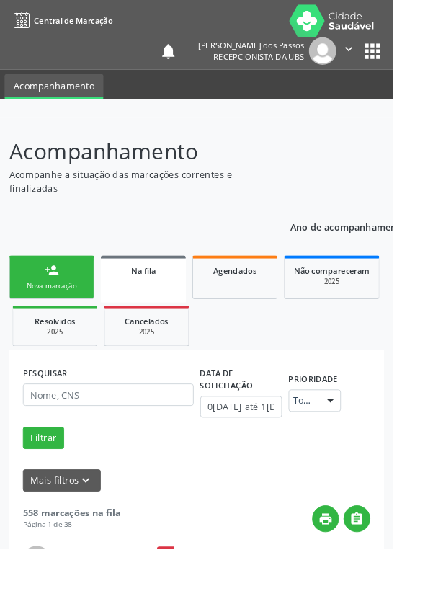
click at [50, 301] on div "person_add" at bounding box center [57, 298] width 16 height 16
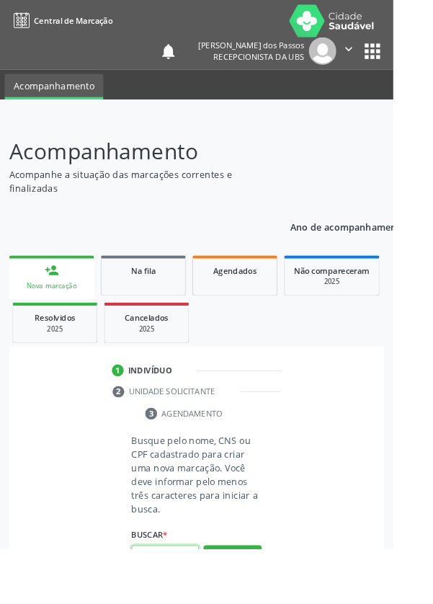
click at [178, 604] on input "text" at bounding box center [182, 613] width 74 height 25
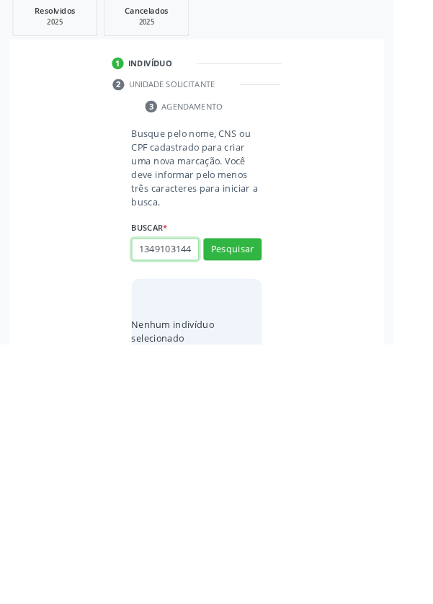
scroll to position [0, 3]
type input "13491031443"
click at [258, 502] on button "Pesquisar" at bounding box center [256, 499] width 64 height 25
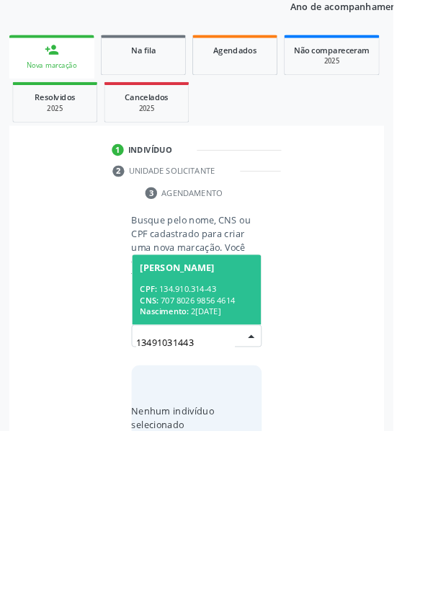
scroll to position [113, 0]
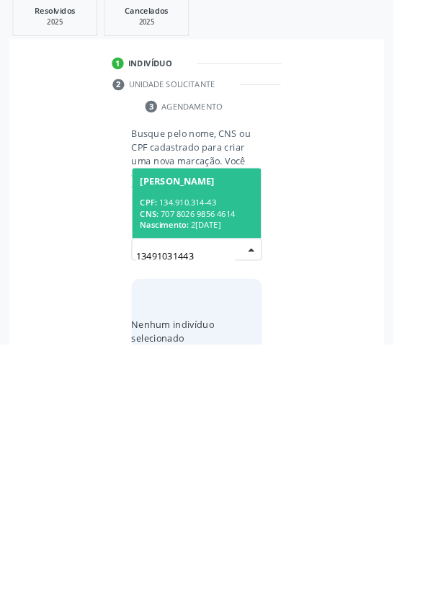
click at [213, 436] on span "[PERSON_NAME] CPF: 134.910.314-43 CNS: 707 8026 9856 4614 Nascimento: 2[DATE]" at bounding box center [217, 448] width 142 height 77
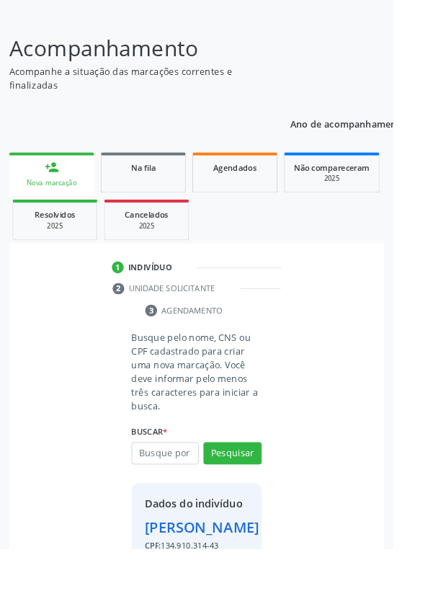
scroll to position [107, 0]
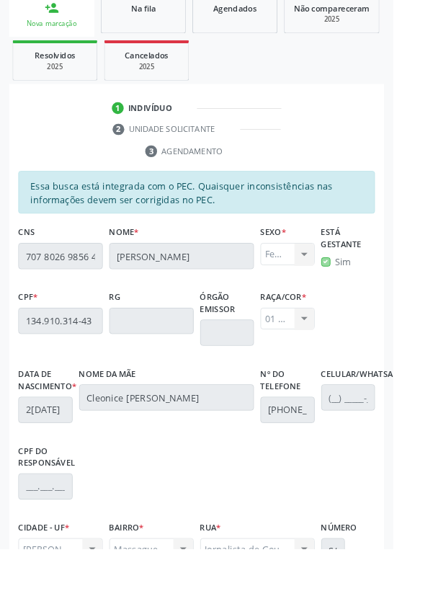
scroll to position [0, 0]
